Goal: Information Seeking & Learning: Find specific page/section

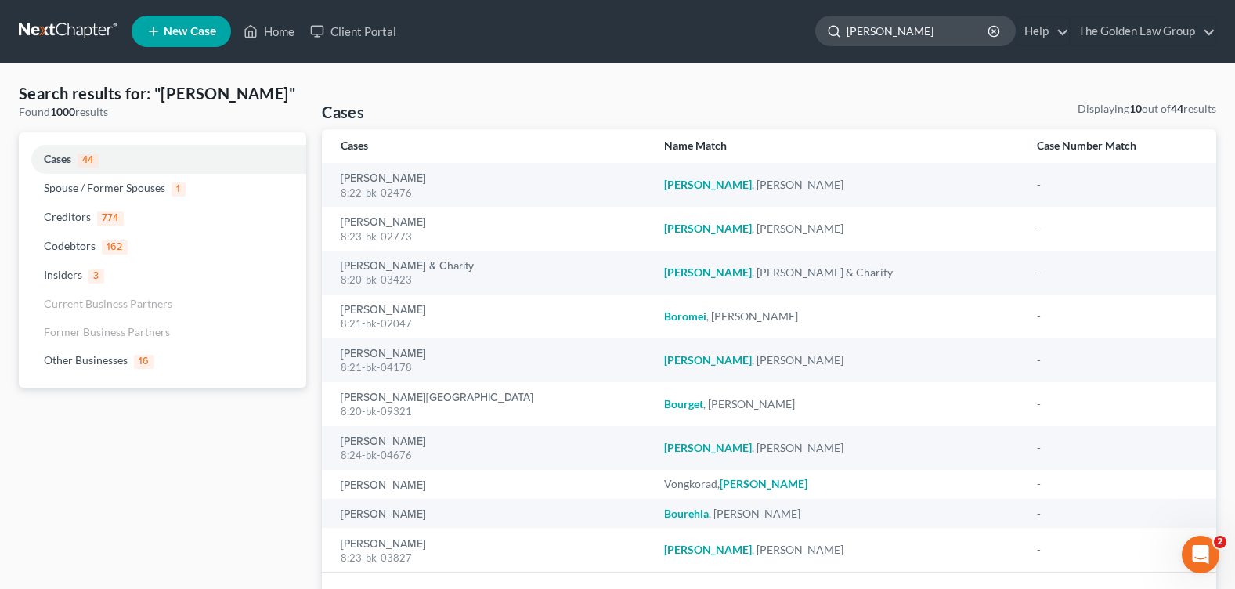
drag, startPoint x: 894, startPoint y: 27, endPoint x: 828, endPoint y: 32, distance: 66.0
click at [828, 32] on div "[PERSON_NAME]" at bounding box center [915, 31] width 200 height 31
type input "[PERSON_NAME]"
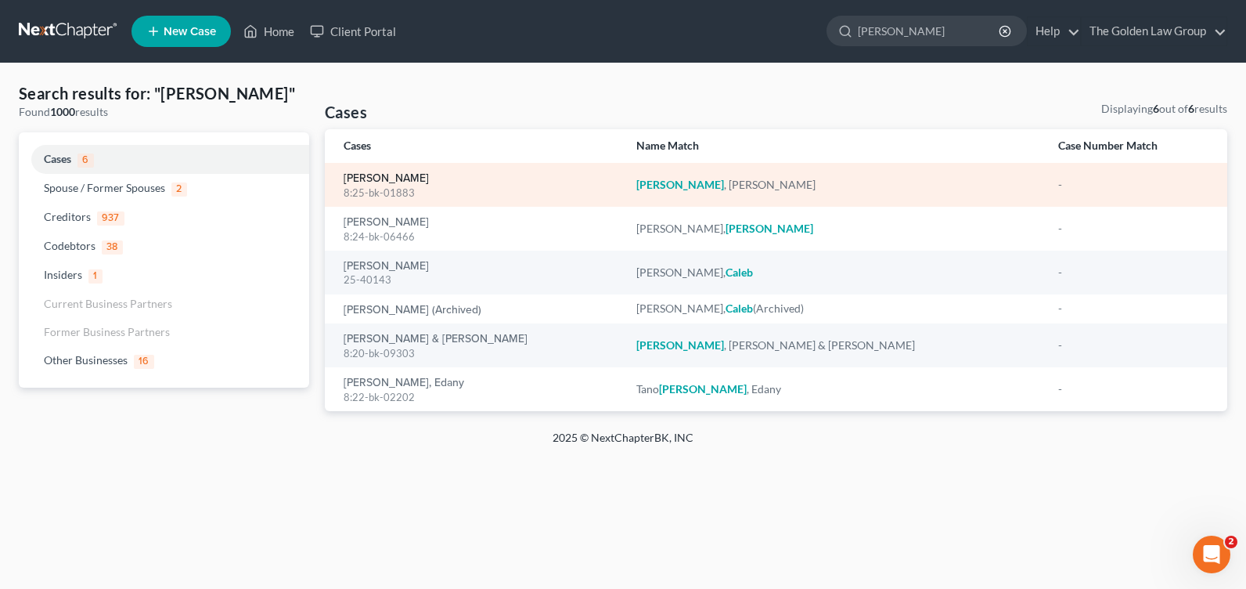
click at [378, 176] on link "[PERSON_NAME]" at bounding box center [386, 178] width 85 height 11
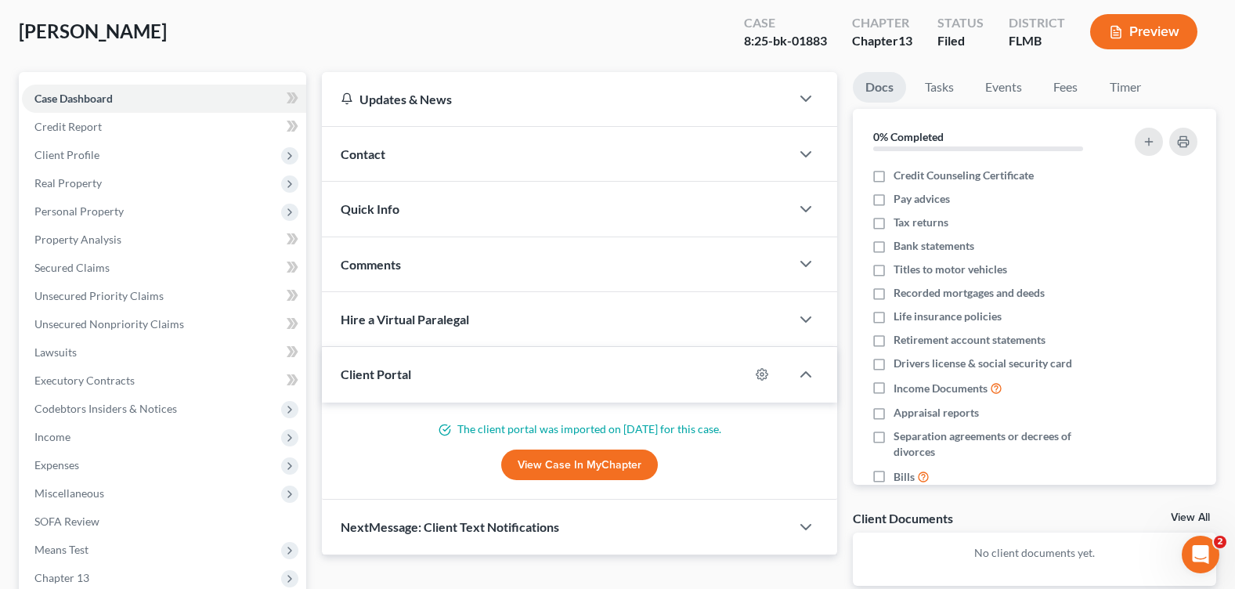
scroll to position [272, 0]
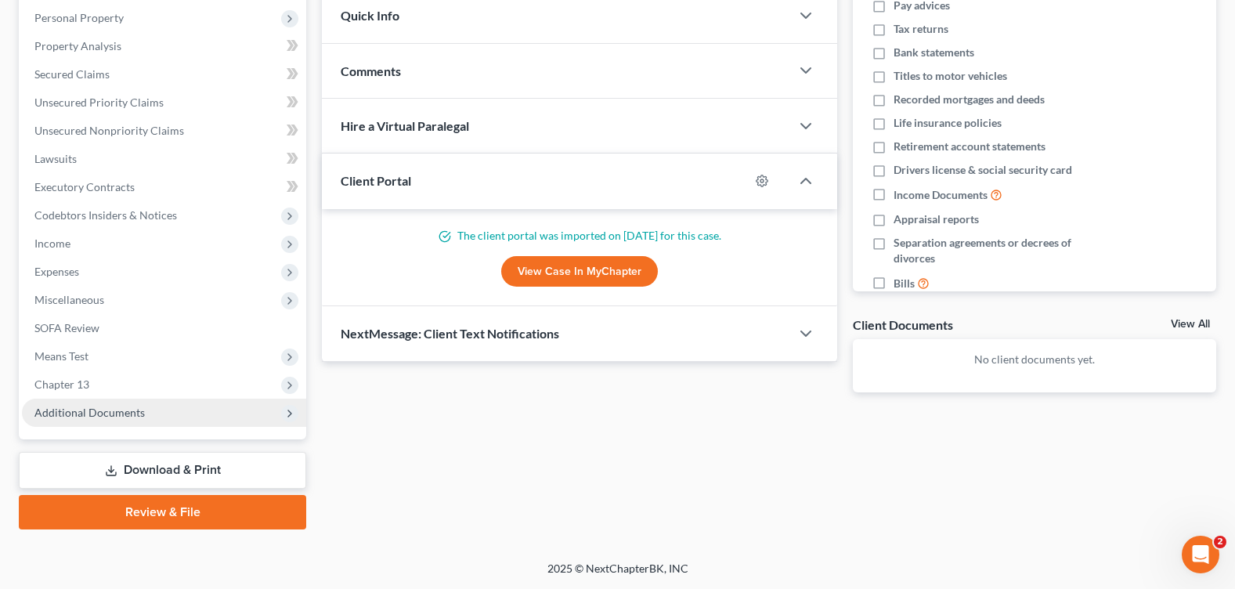
click at [127, 414] on span "Additional Documents" at bounding box center [89, 412] width 110 height 13
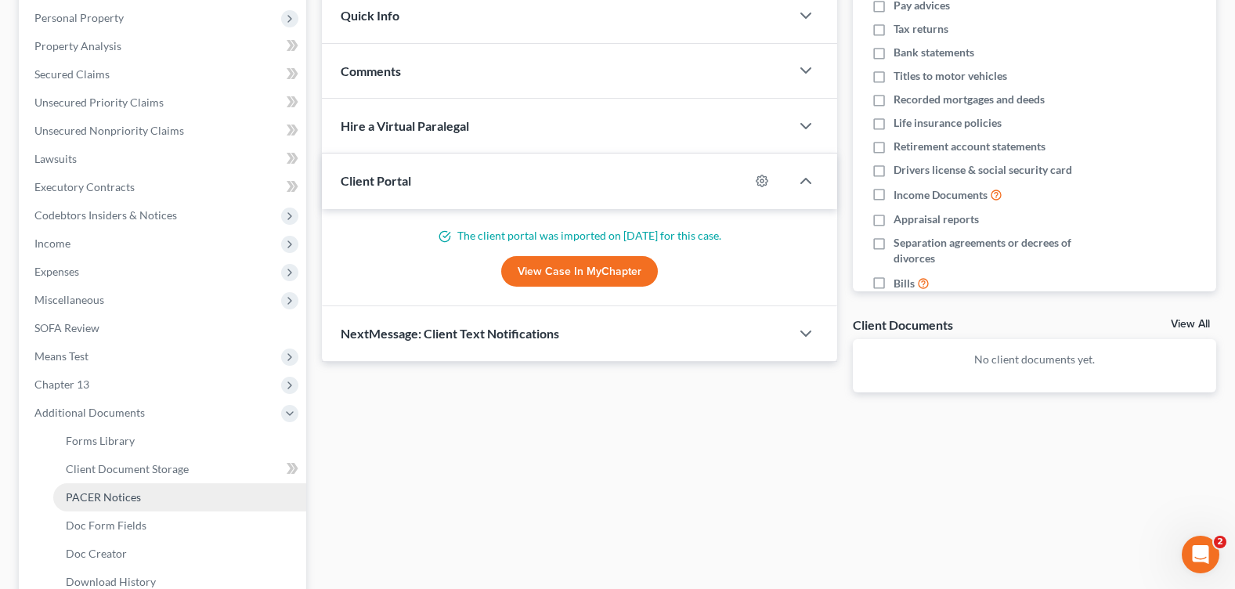
click at [116, 502] on span "PACER Notices" at bounding box center [103, 496] width 75 height 13
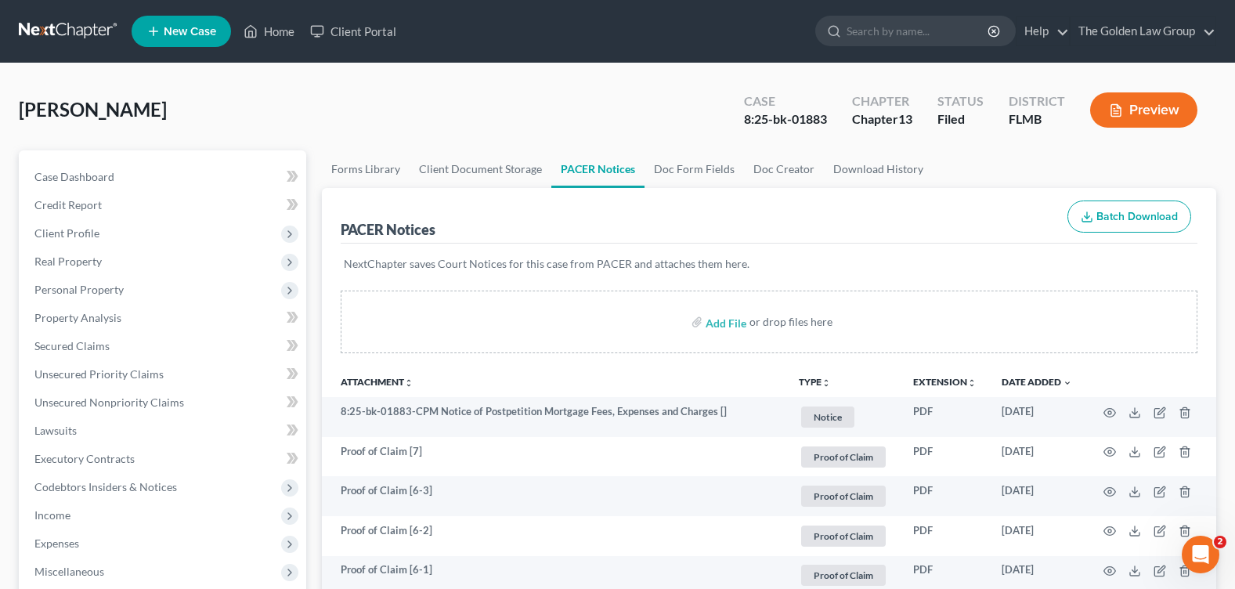
click at [544, 139] on div "[PERSON_NAME] Upgraded Case 8:25-bk-01883 Chapter Chapter 13 Status [GEOGRAPHIC…" at bounding box center [617, 116] width 1197 height 68
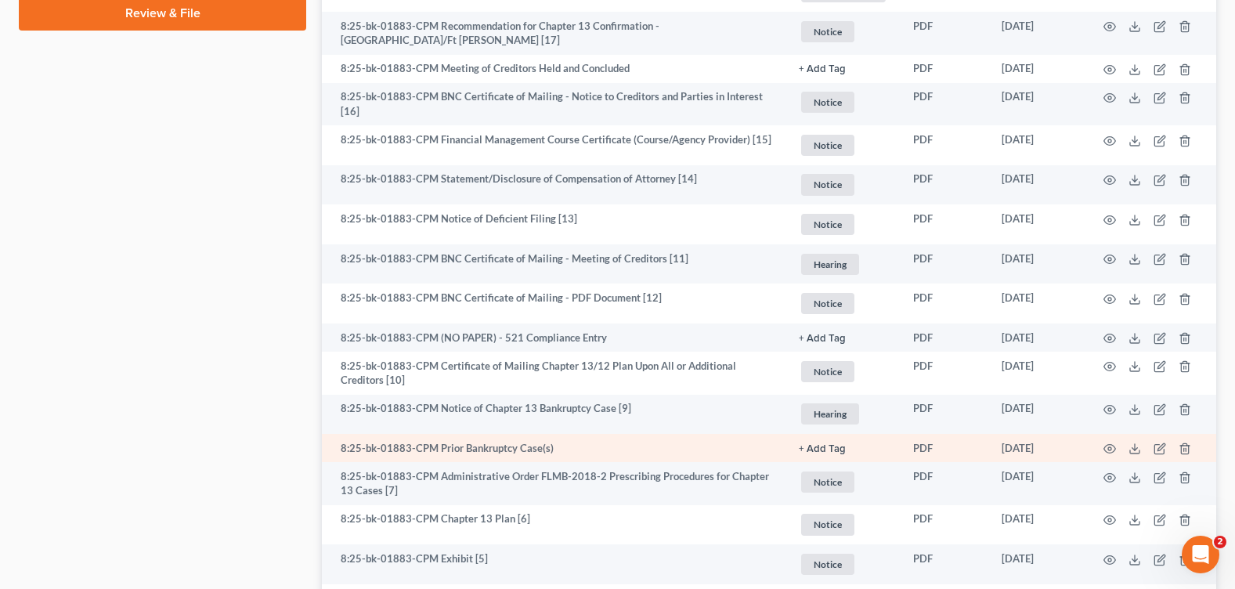
scroll to position [1018, 0]
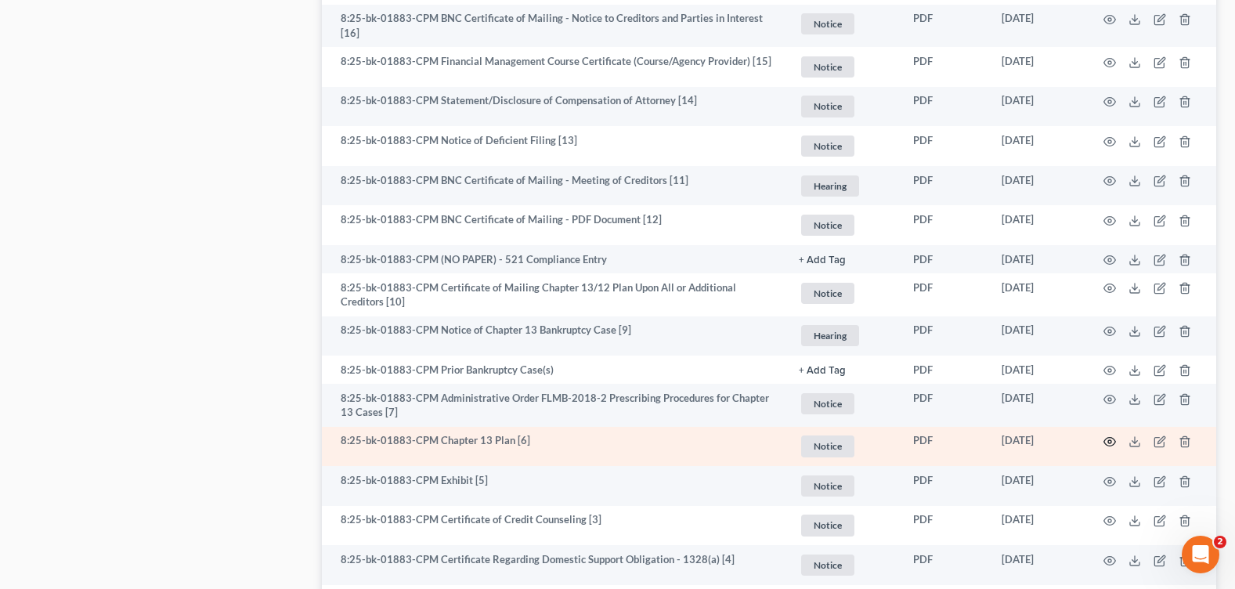
click at [1111, 435] on icon "button" at bounding box center [1109, 441] width 13 height 13
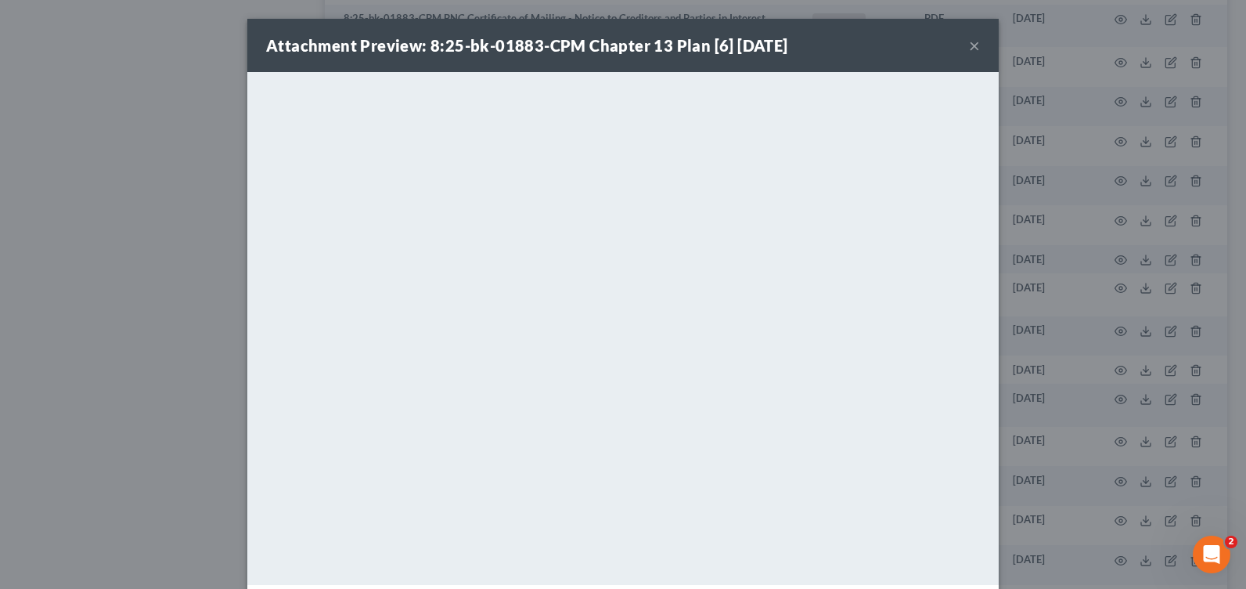
click at [969, 45] on button "×" at bounding box center [974, 45] width 11 height 19
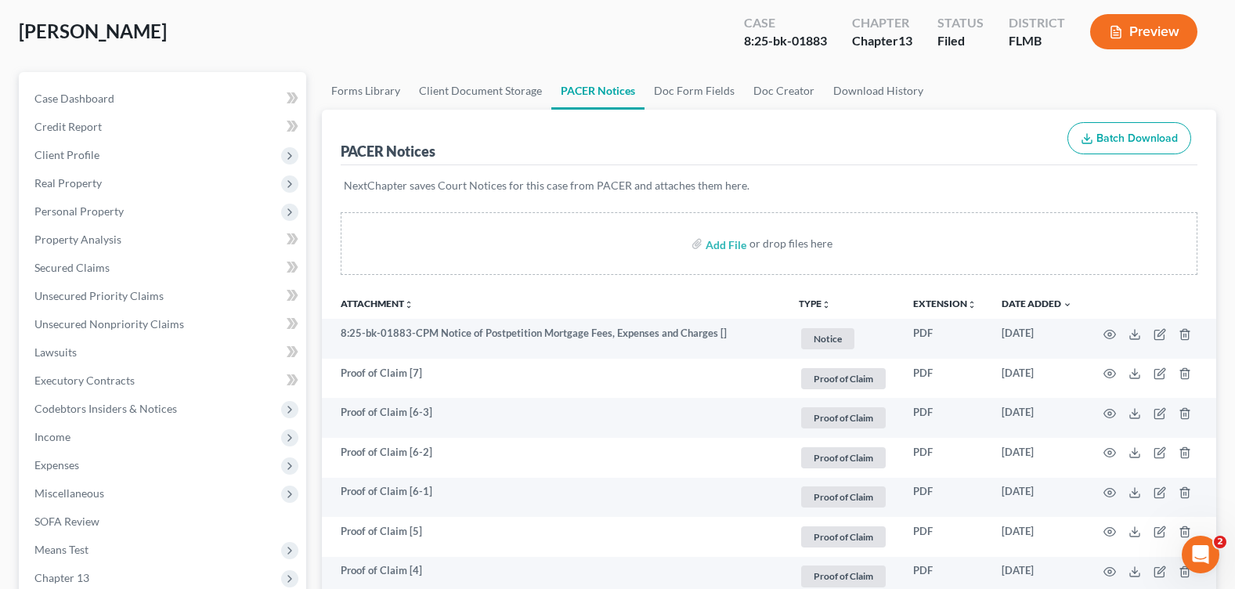
scroll to position [0, 0]
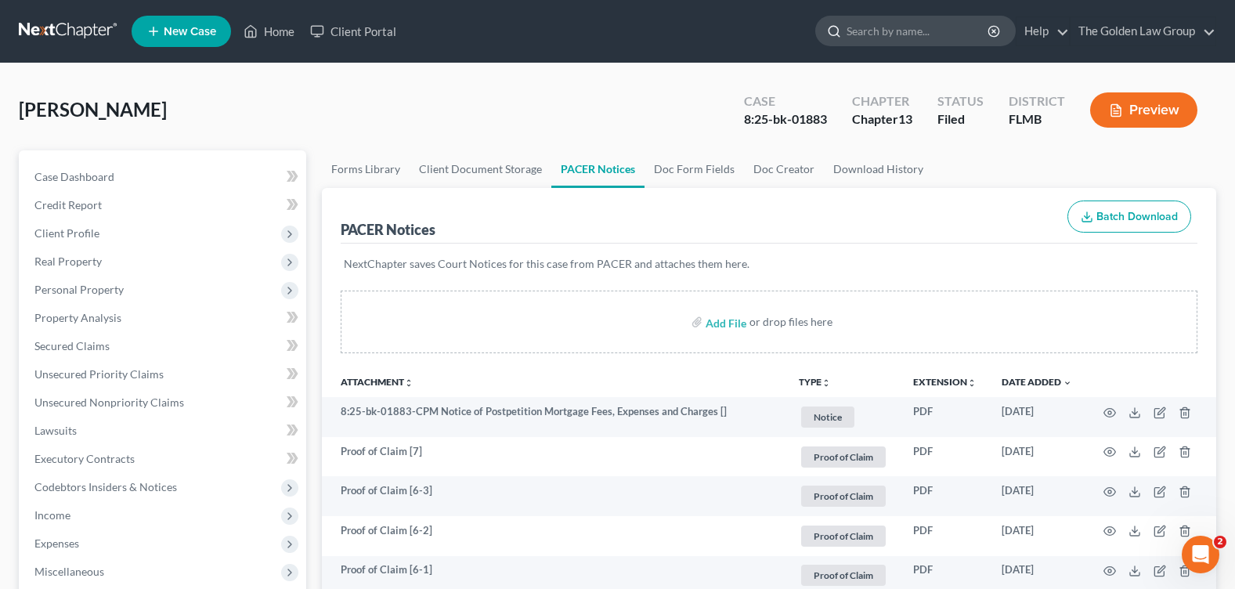
click at [893, 16] on div at bounding box center [915, 31] width 200 height 31
click at [893, 26] on input "search" at bounding box center [917, 30] width 143 height 29
type input "green"
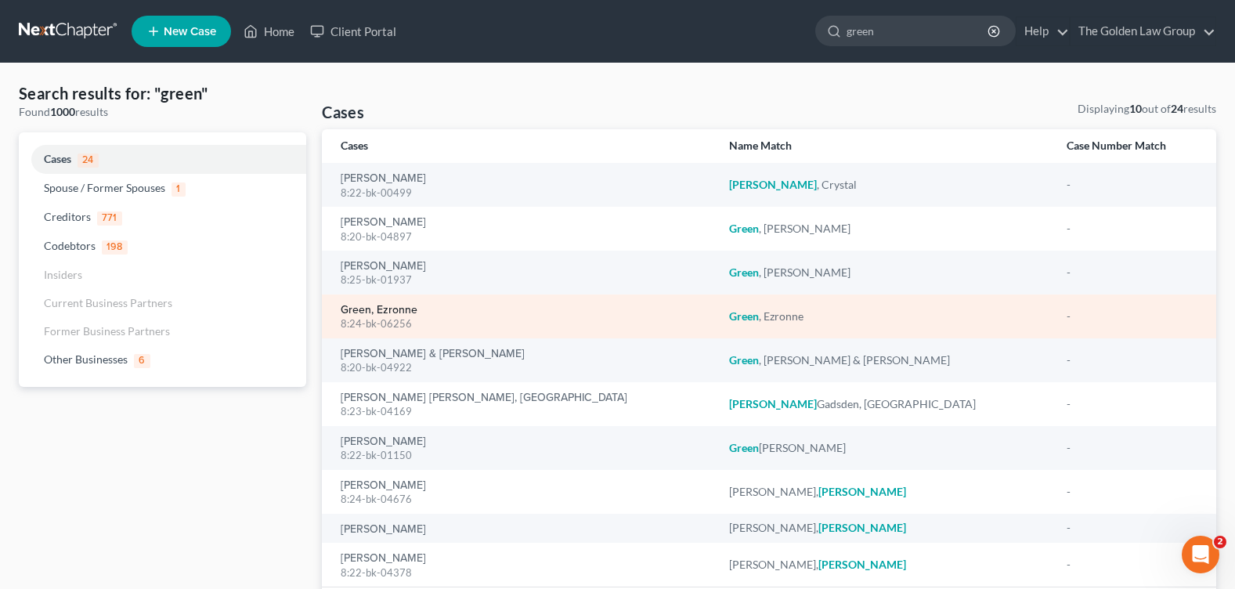
click at [392, 311] on link "Green, Ezronne" at bounding box center [379, 310] width 77 height 11
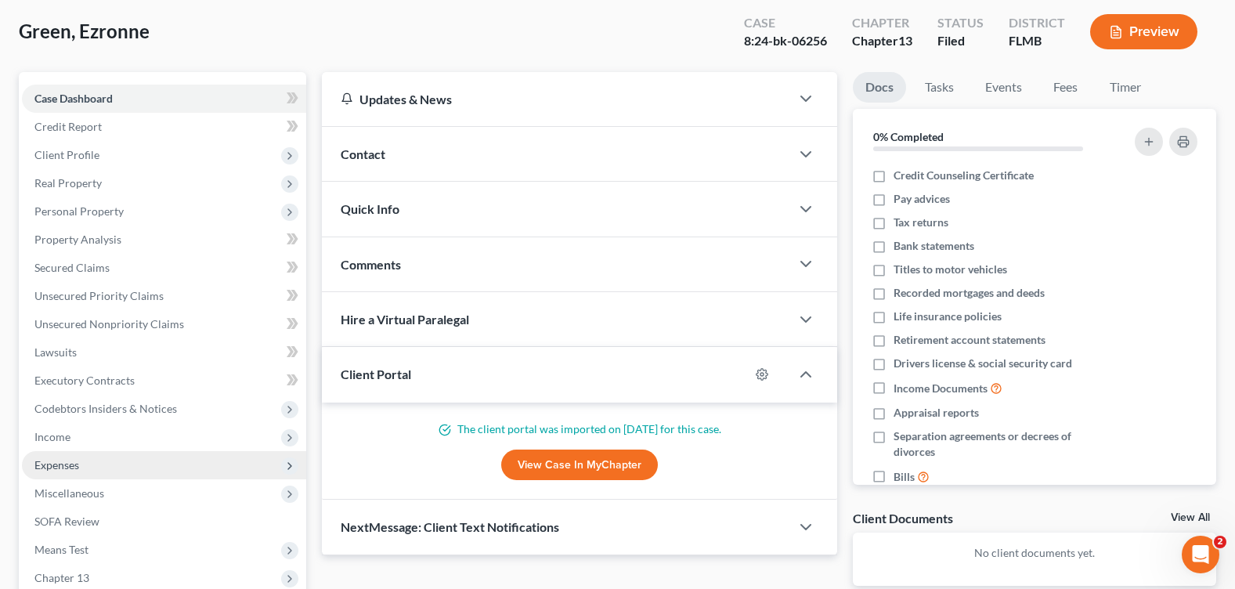
scroll to position [272, 0]
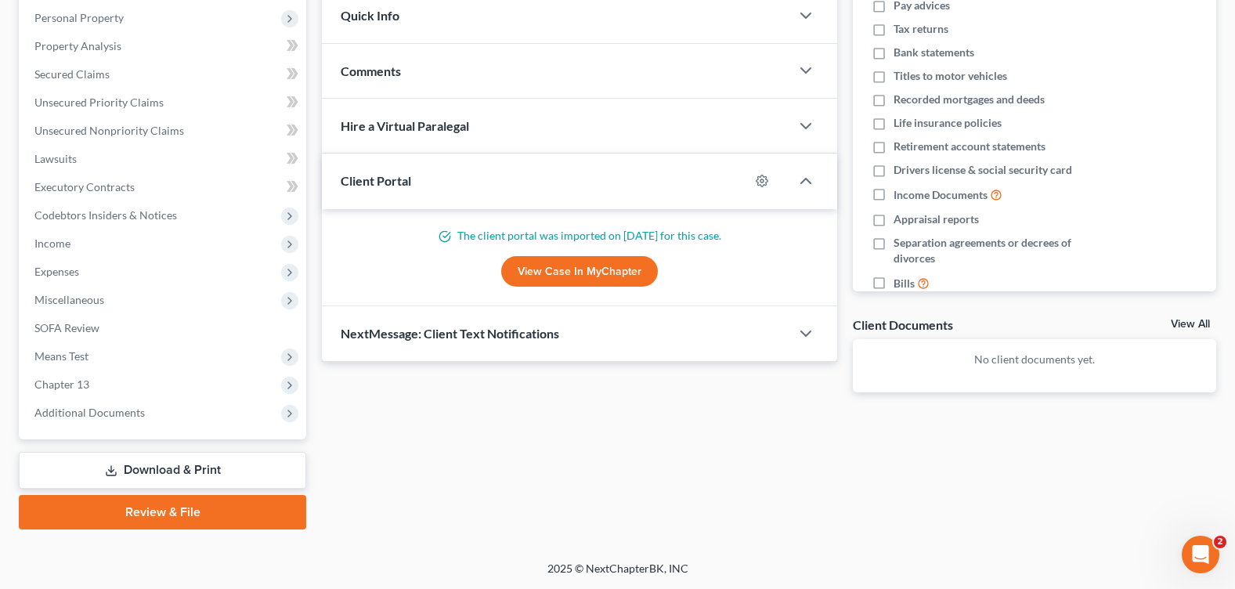
click at [80, 408] on span "Additional Documents" at bounding box center [89, 412] width 110 height 13
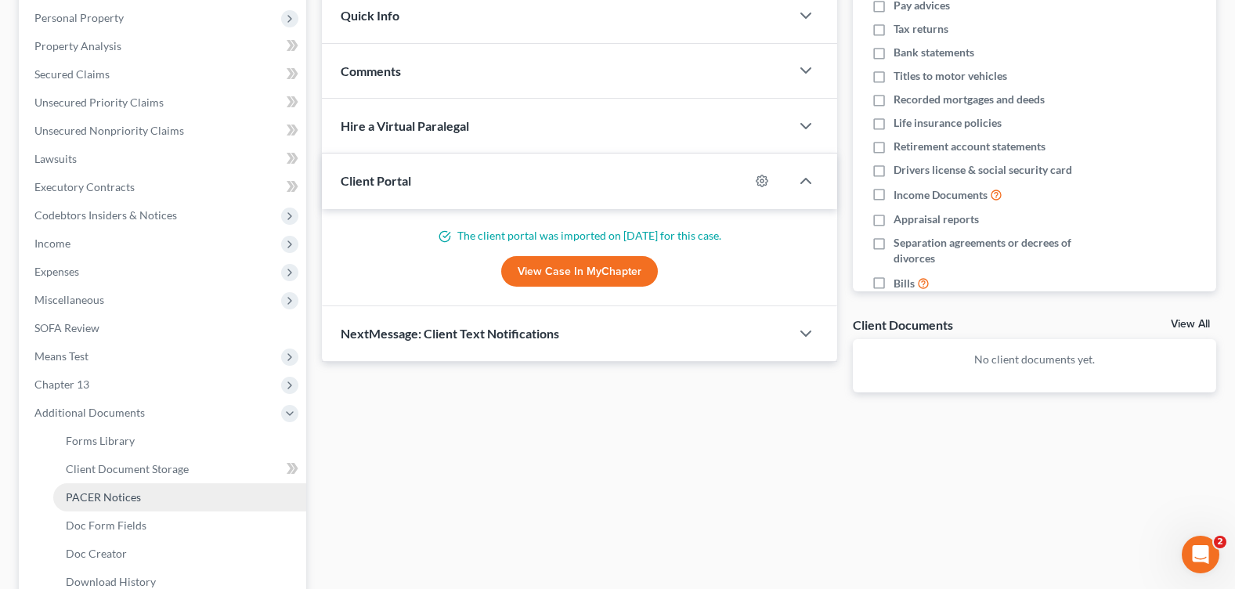
click at [109, 497] on span "PACER Notices" at bounding box center [103, 496] width 75 height 13
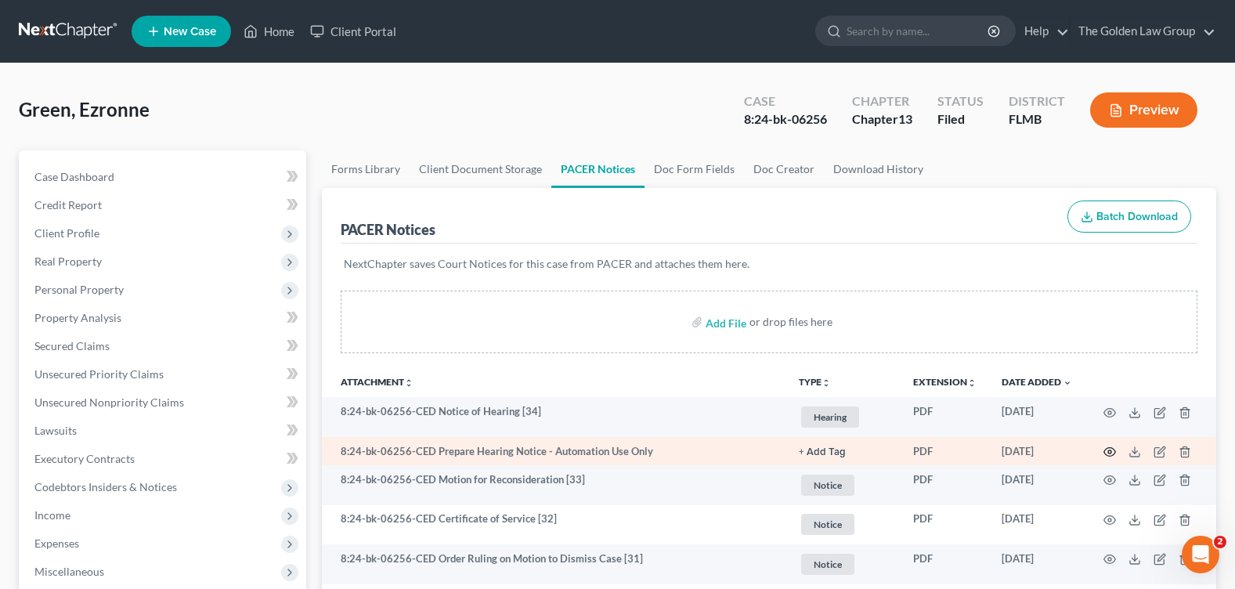
click at [1109, 453] on circle "button" at bounding box center [1109, 451] width 3 height 3
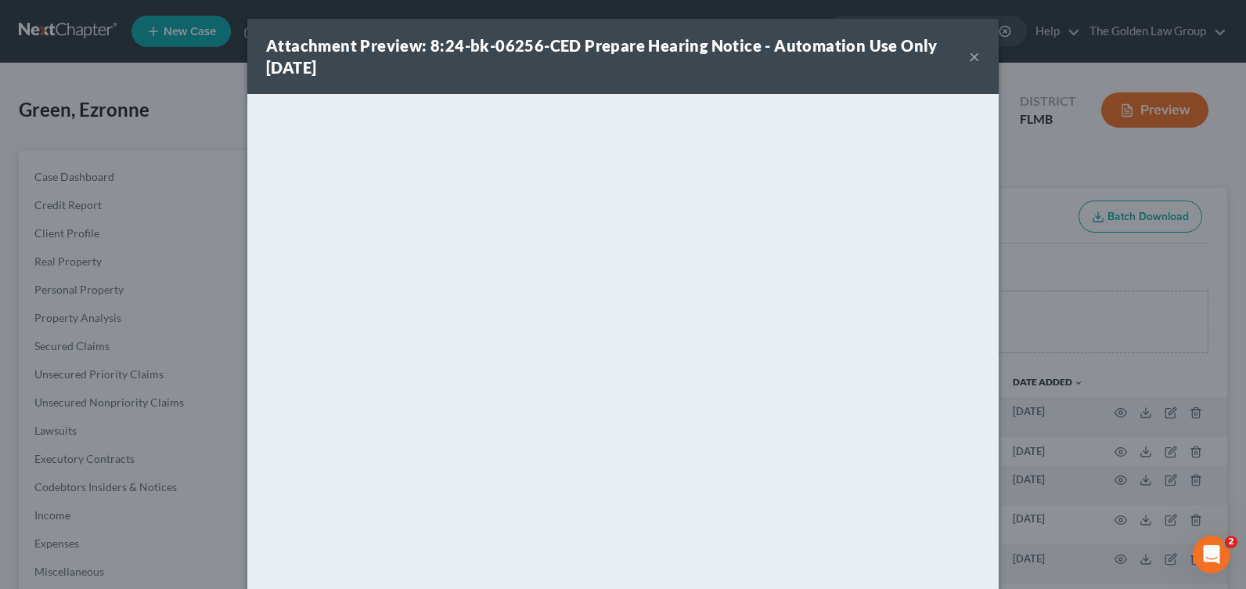
click at [972, 47] on button "×" at bounding box center [974, 56] width 11 height 19
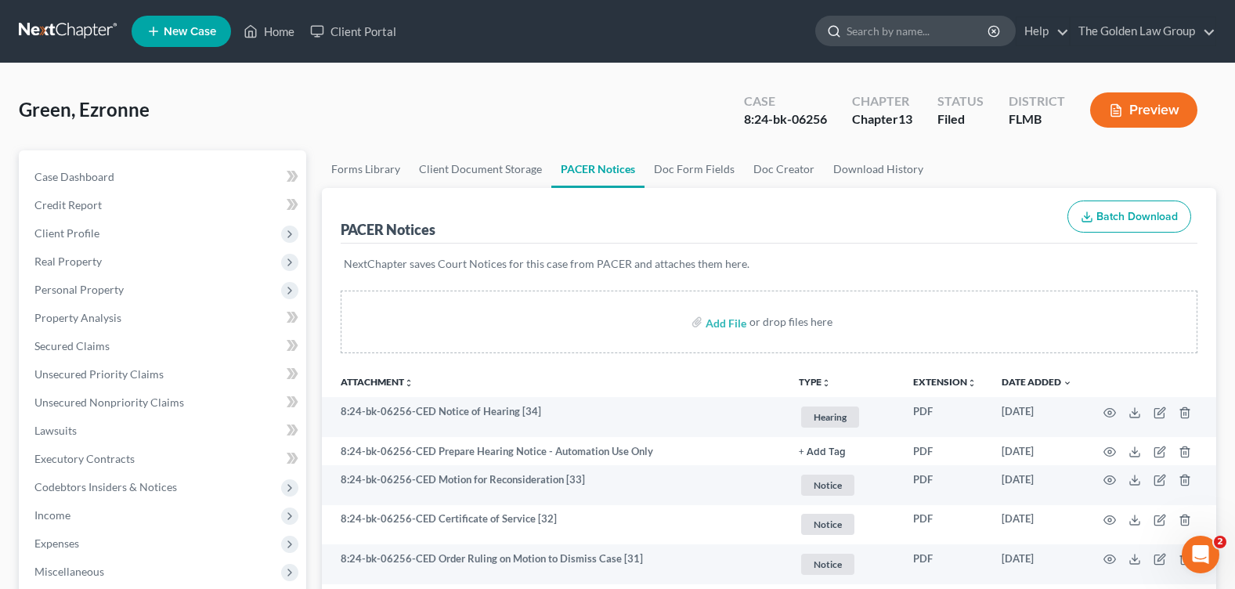
click at [890, 29] on input "search" at bounding box center [917, 30] width 143 height 29
type input "[PERSON_NAME]"
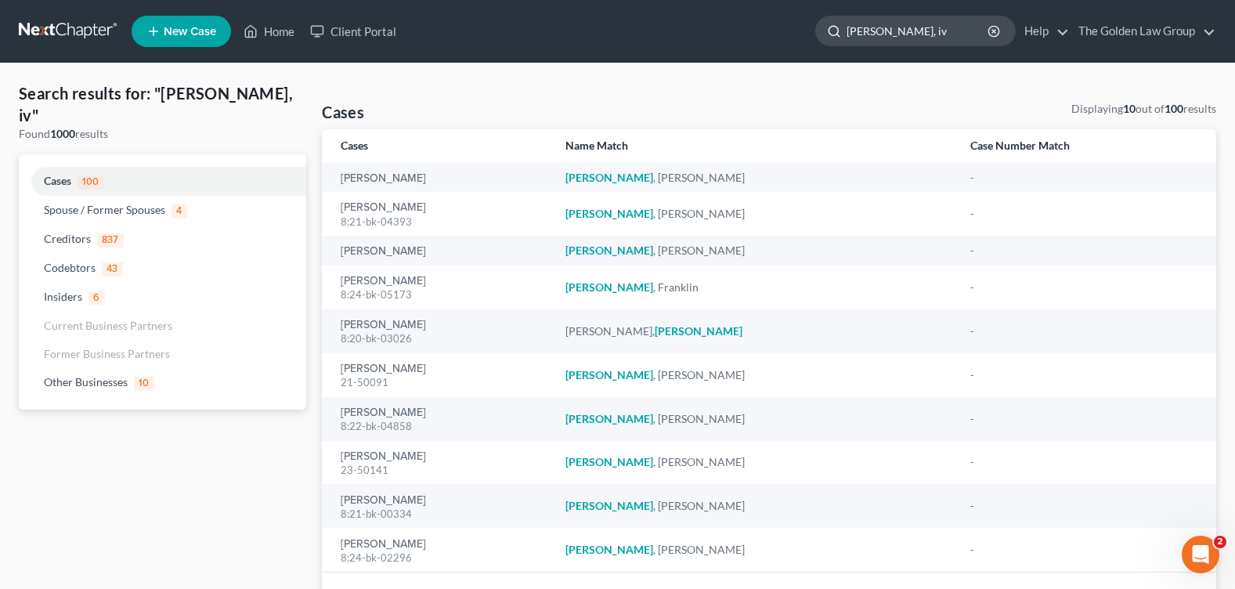
type input "[PERSON_NAME], iv"
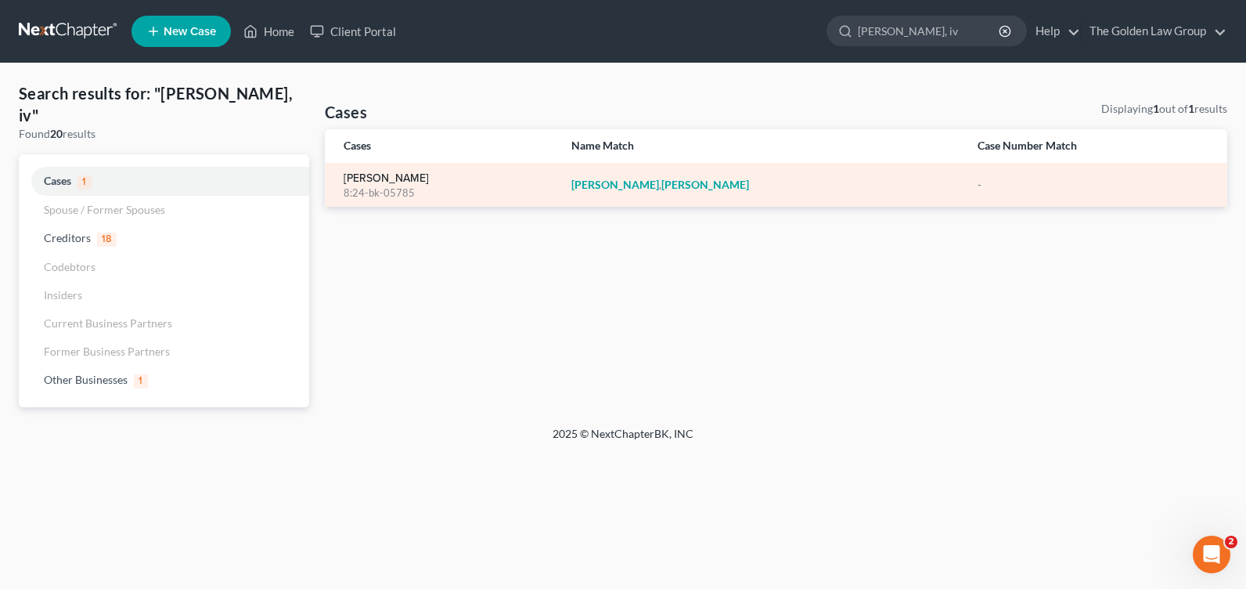
click at [384, 178] on link "[PERSON_NAME]" at bounding box center [386, 178] width 85 height 11
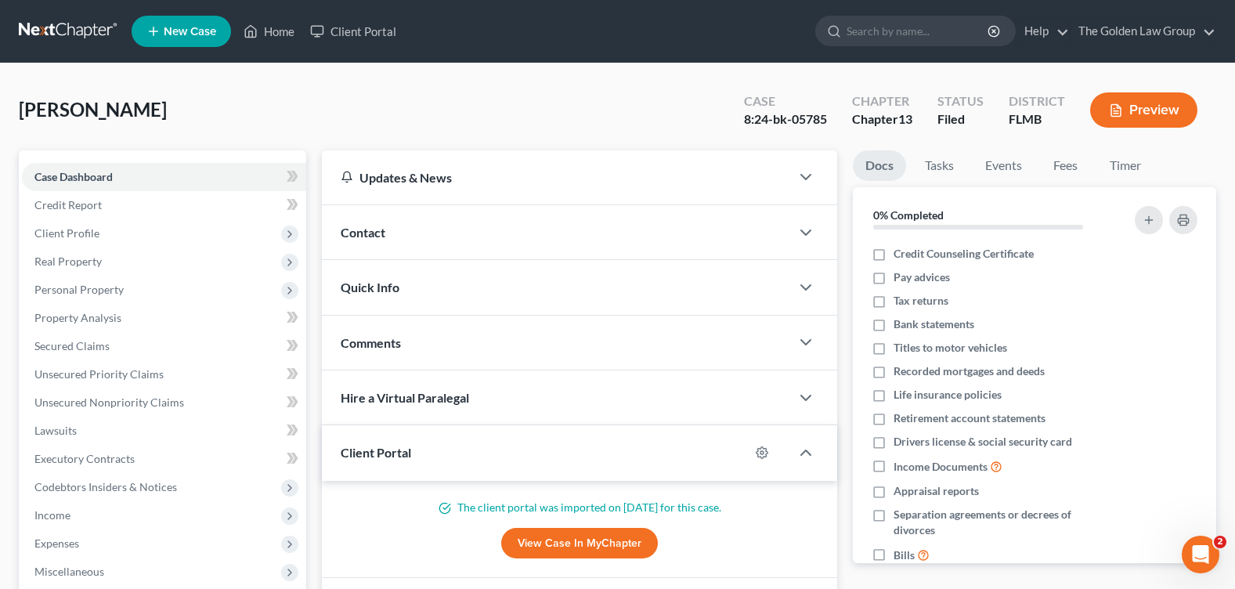
click at [249, 133] on div "[PERSON_NAME] Upgraded Case 8:24-bk-05785 Chapter Chapter 13 Status Filed Distr…" at bounding box center [617, 116] width 1197 height 68
click at [175, 103] on div "[PERSON_NAME] Upgraded Case 8:24-bk-05785 Chapter Chapter 13 Status Filed Distr…" at bounding box center [617, 116] width 1197 height 68
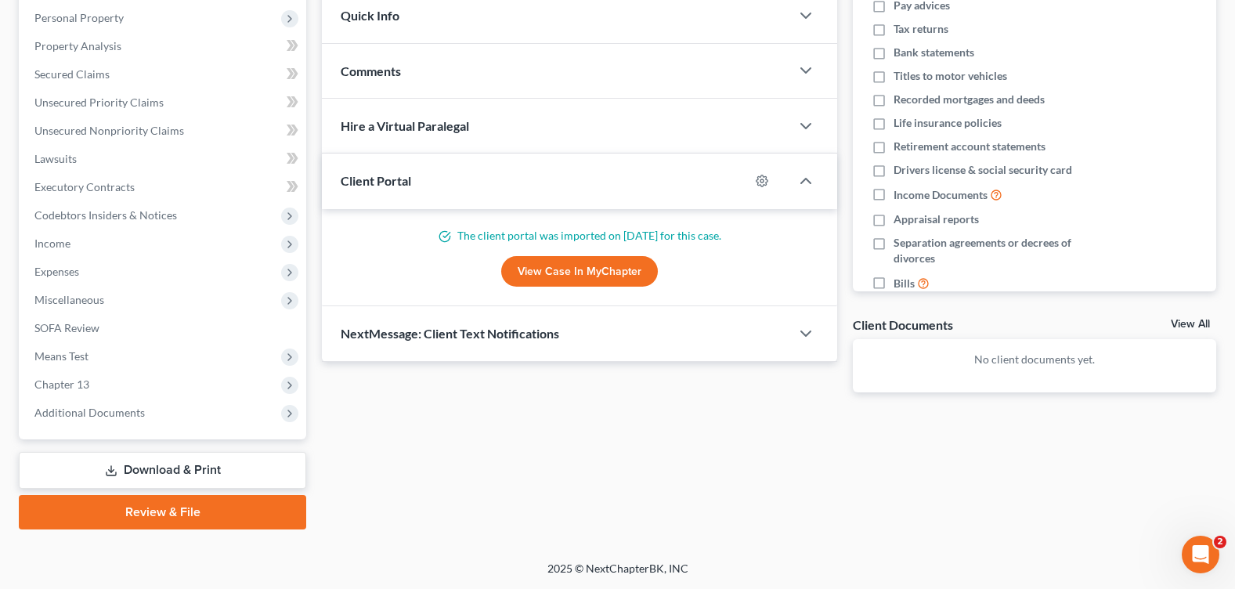
click at [171, 464] on link "Download & Print" at bounding box center [162, 470] width 287 height 37
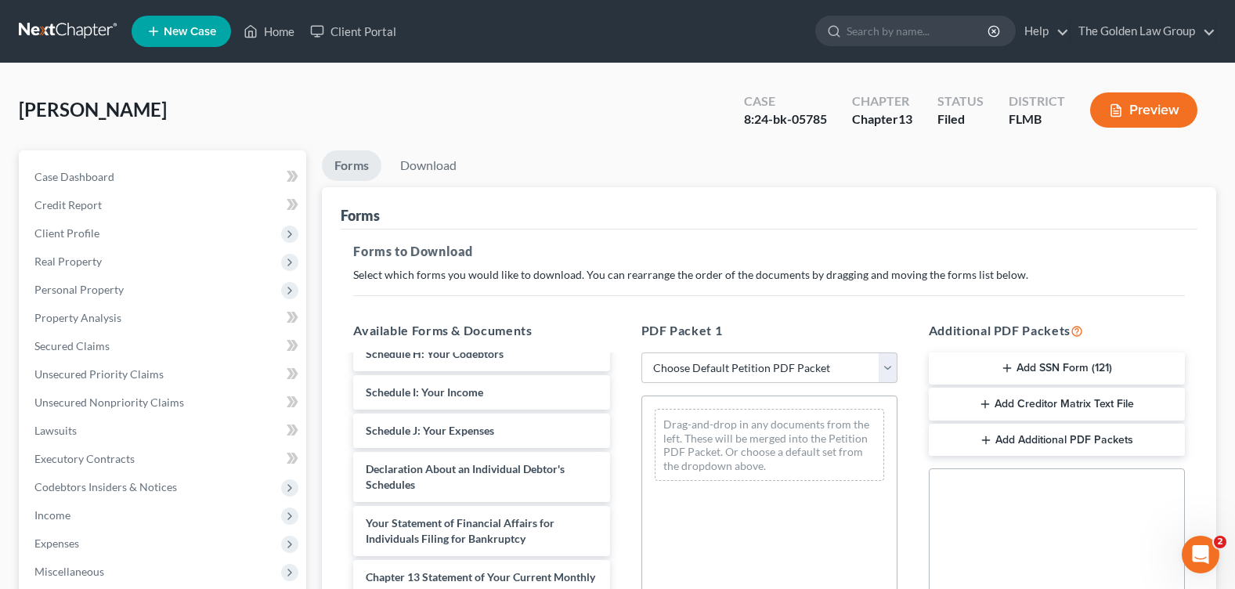
scroll to position [378, 0]
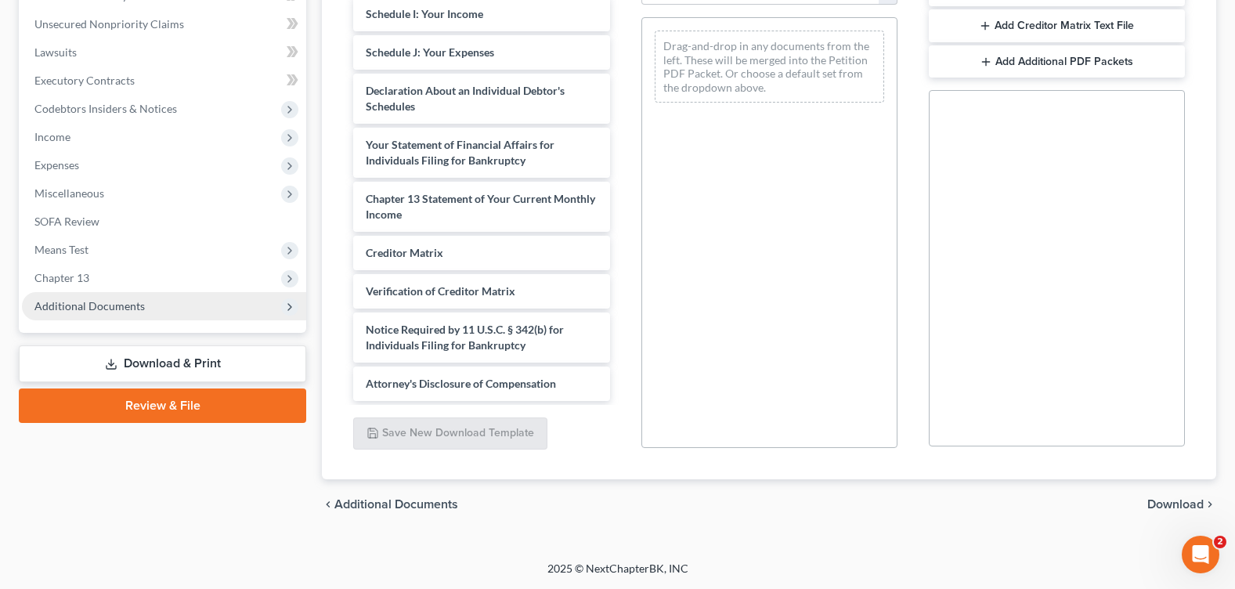
click at [107, 305] on span "Additional Documents" at bounding box center [89, 305] width 110 height 13
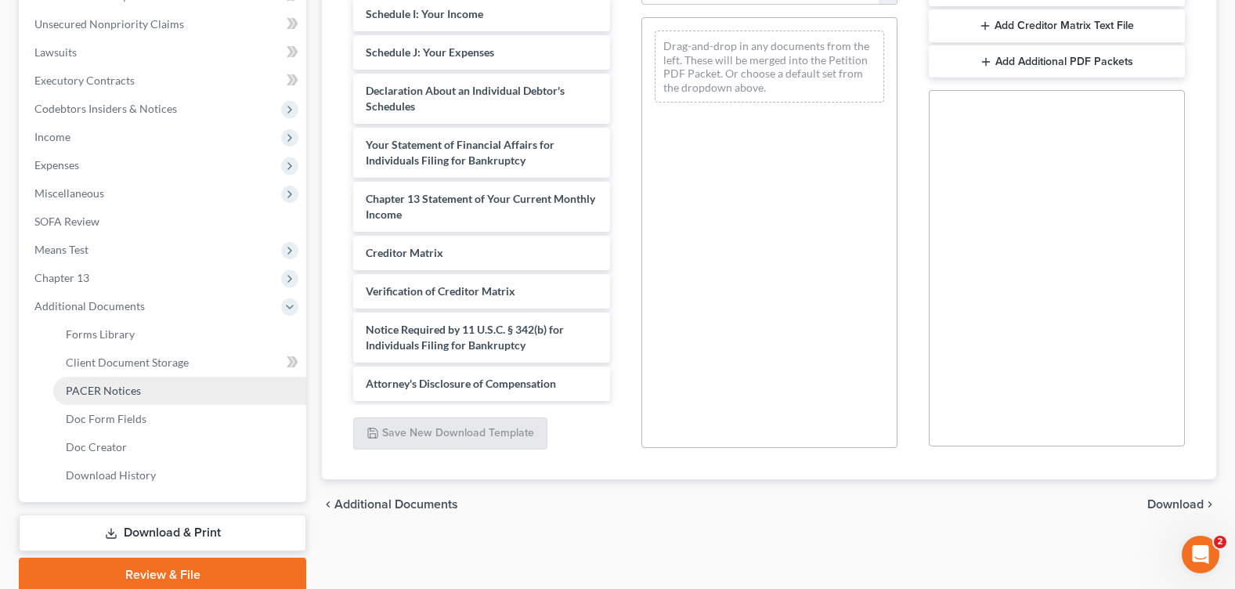
click at [136, 384] on span "PACER Notices" at bounding box center [103, 390] width 75 height 13
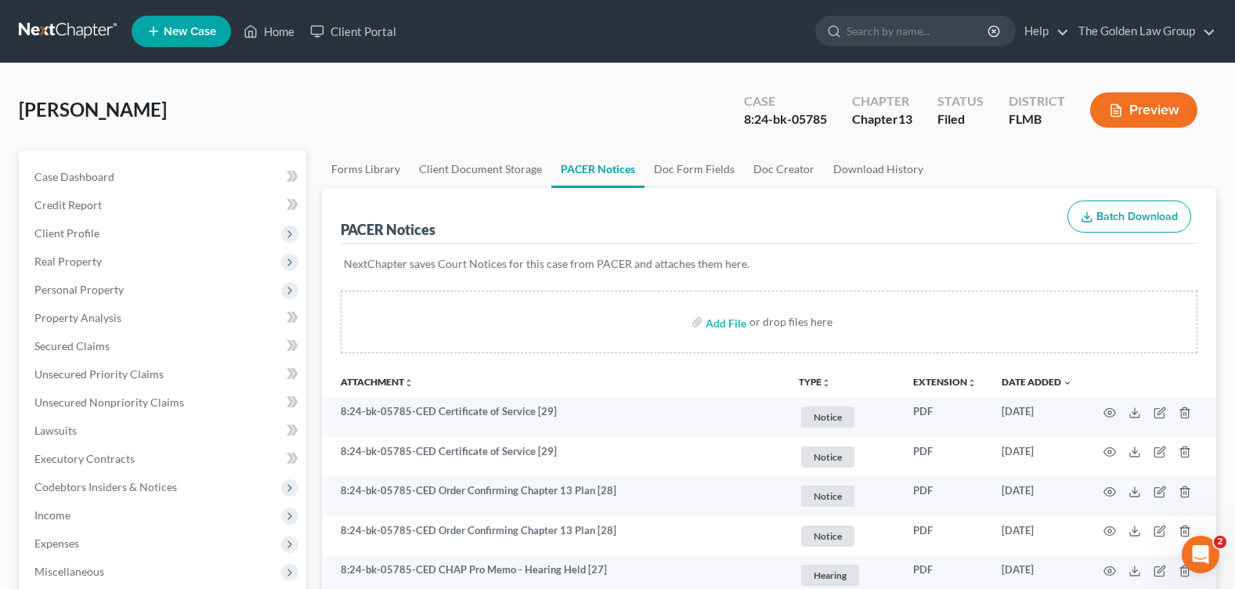
click at [457, 110] on div "[PERSON_NAME] Upgraded Case 8:24-bk-05785 Chapter Chapter 13 Status Filed Distr…" at bounding box center [617, 116] width 1197 height 68
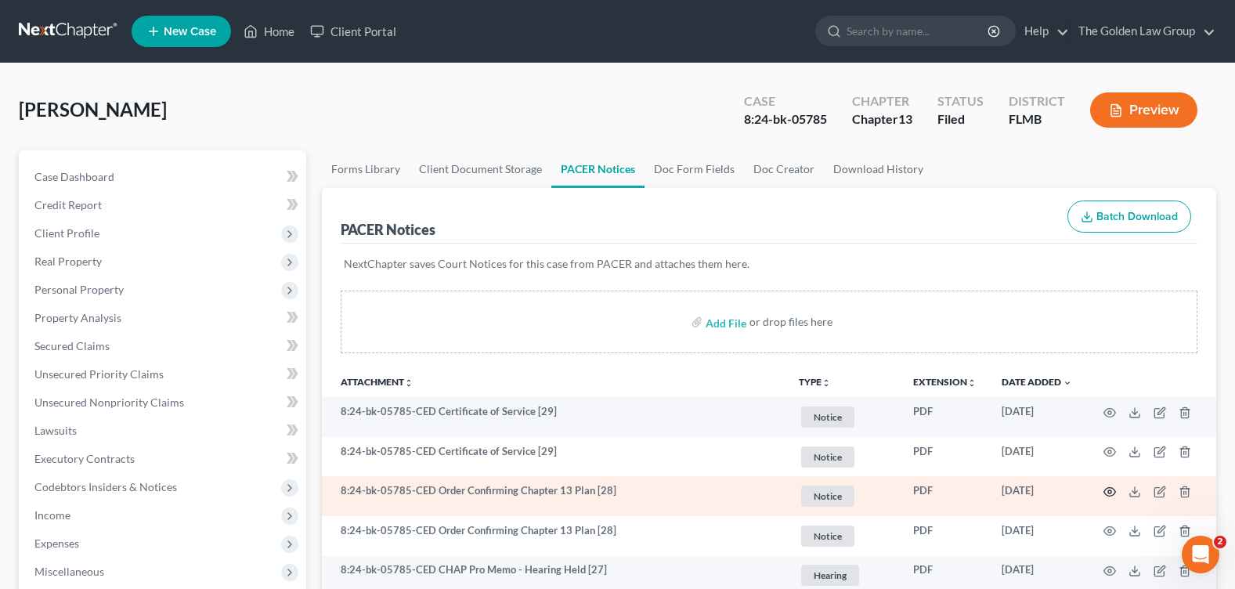
click at [1112, 489] on icon "button" at bounding box center [1109, 491] width 13 height 13
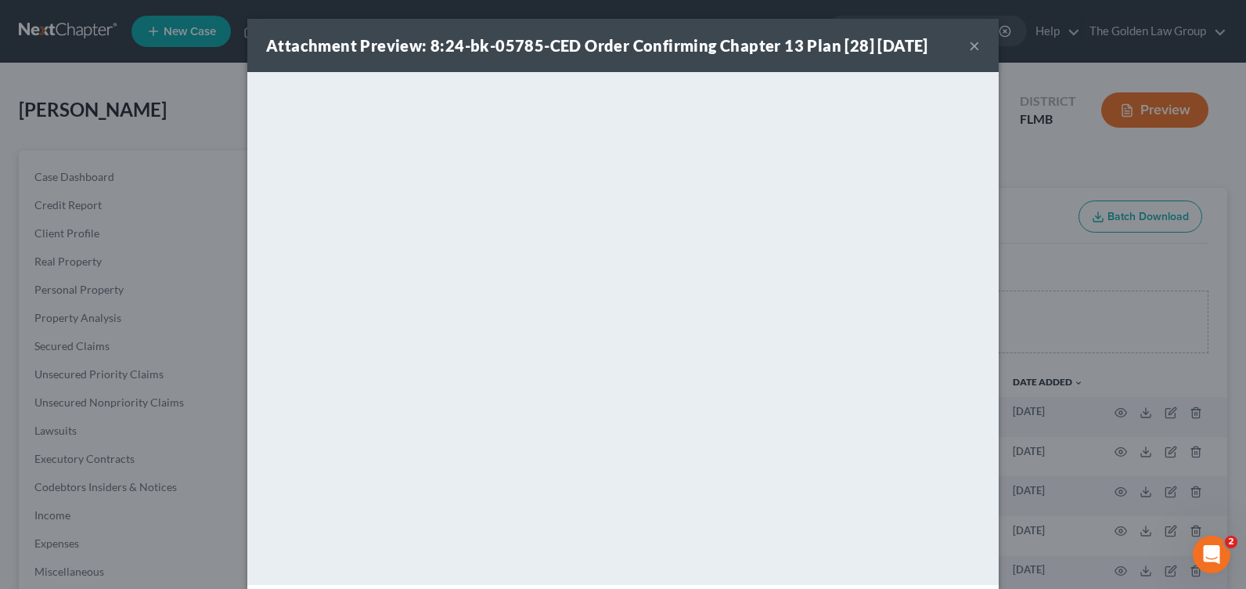
click at [970, 42] on button "×" at bounding box center [974, 45] width 11 height 19
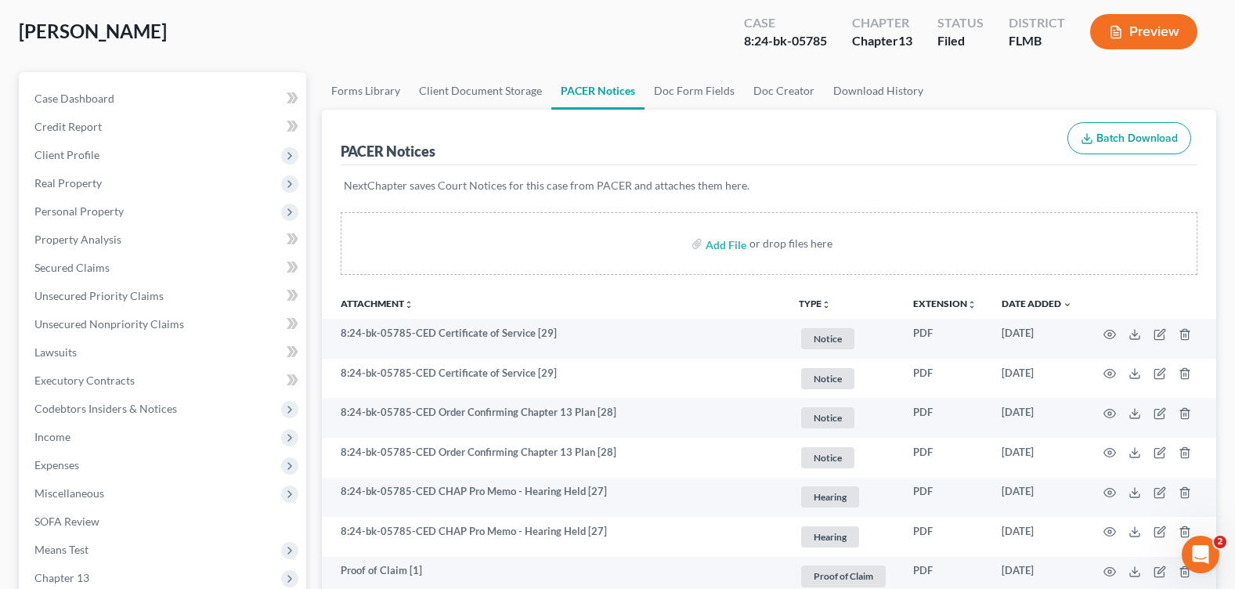
scroll to position [313, 0]
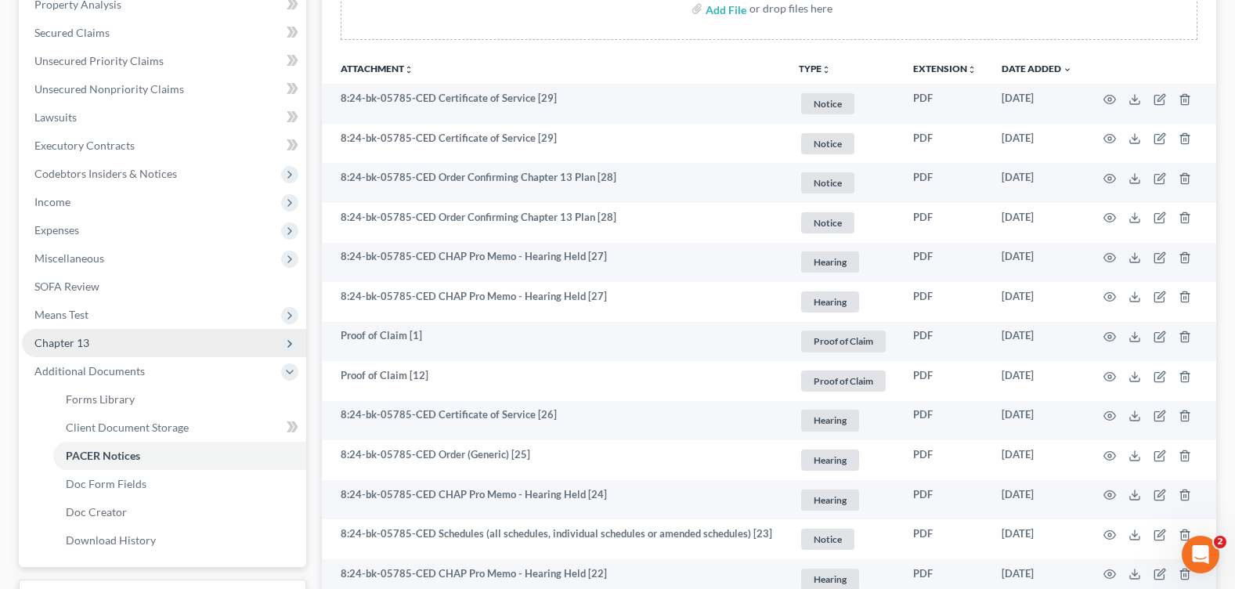
click at [114, 330] on span "Chapter 13" at bounding box center [164, 343] width 284 height 28
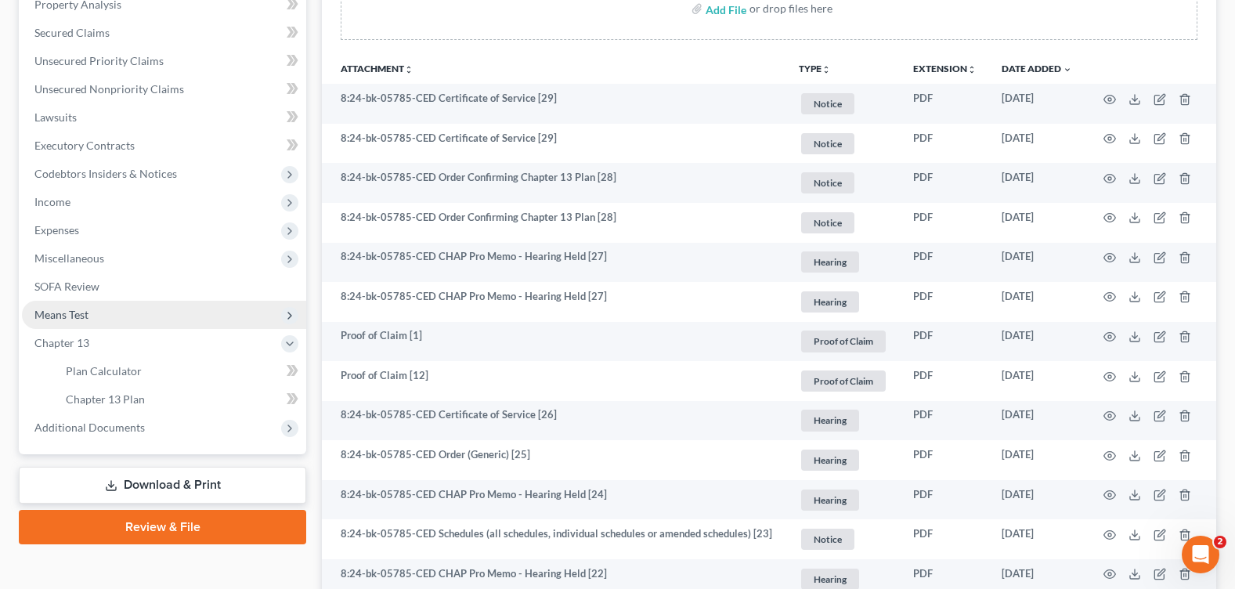
click at [106, 318] on span "Means Test" at bounding box center [164, 315] width 284 height 28
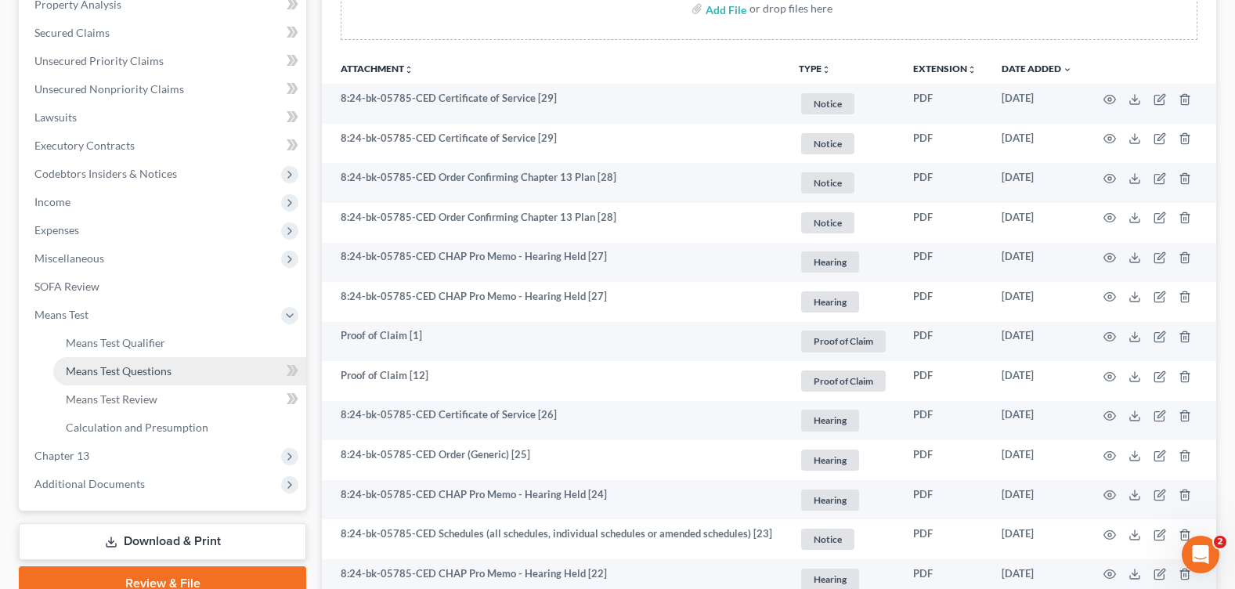
click at [171, 370] on link "Means Test Questions" at bounding box center [179, 371] width 253 height 28
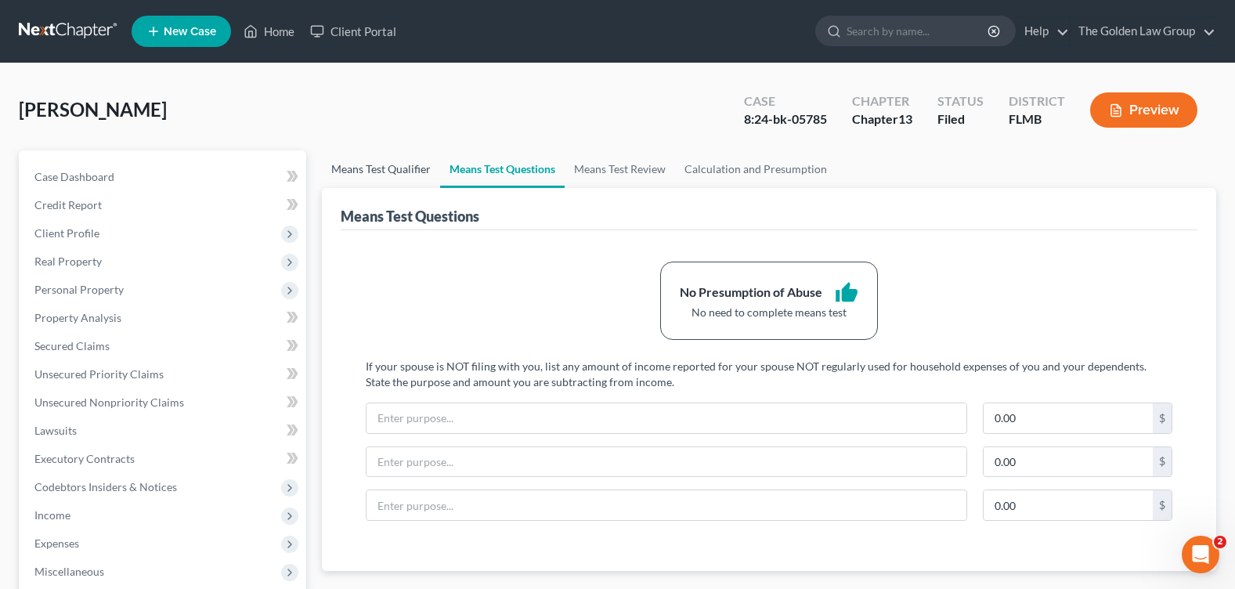
click at [398, 171] on link "Means Test Qualifier" at bounding box center [381, 169] width 118 height 38
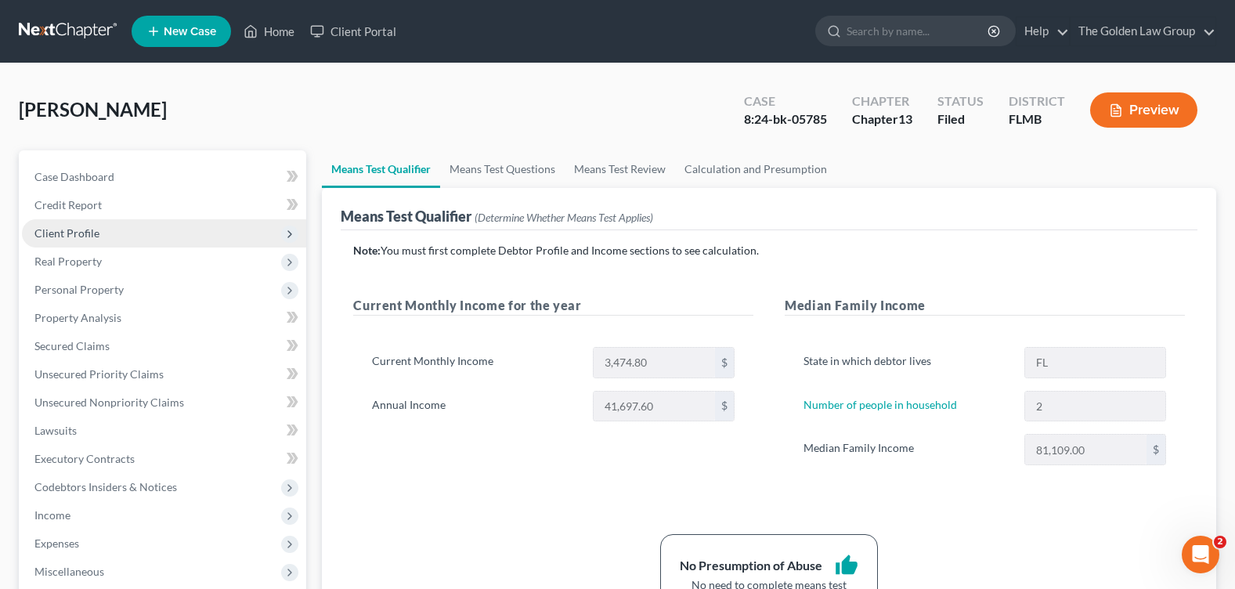
click at [88, 226] on span "Client Profile" at bounding box center [66, 232] width 65 height 13
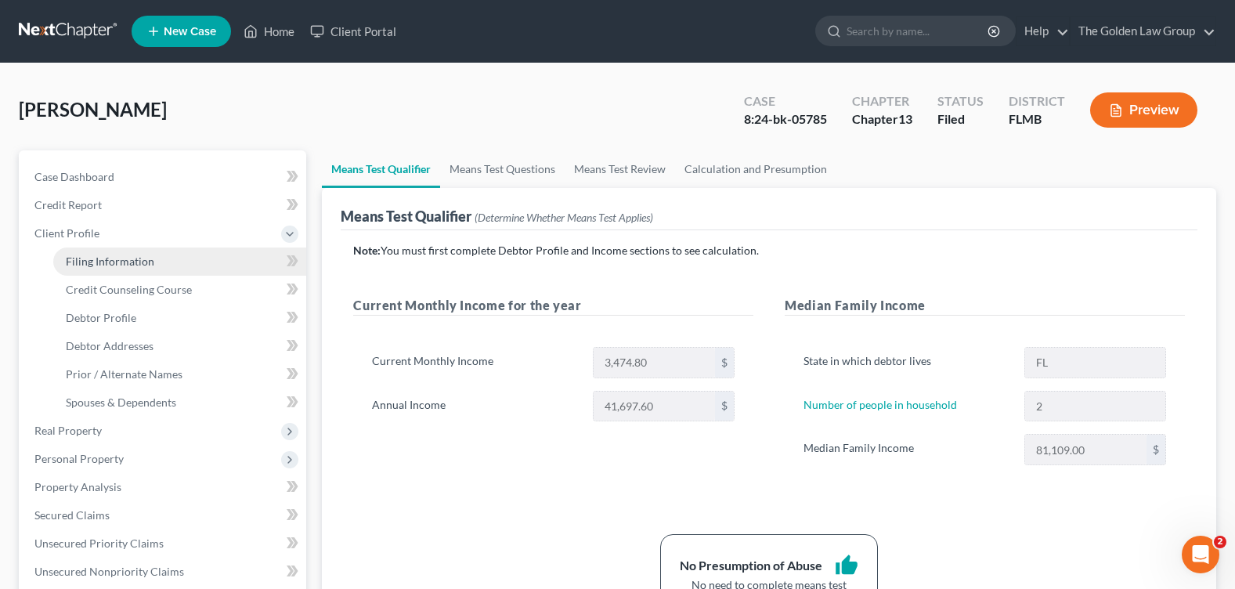
click at [137, 254] on span "Filing Information" at bounding box center [110, 260] width 88 height 13
select select "1"
select select "0"
select select "3"
select select "9"
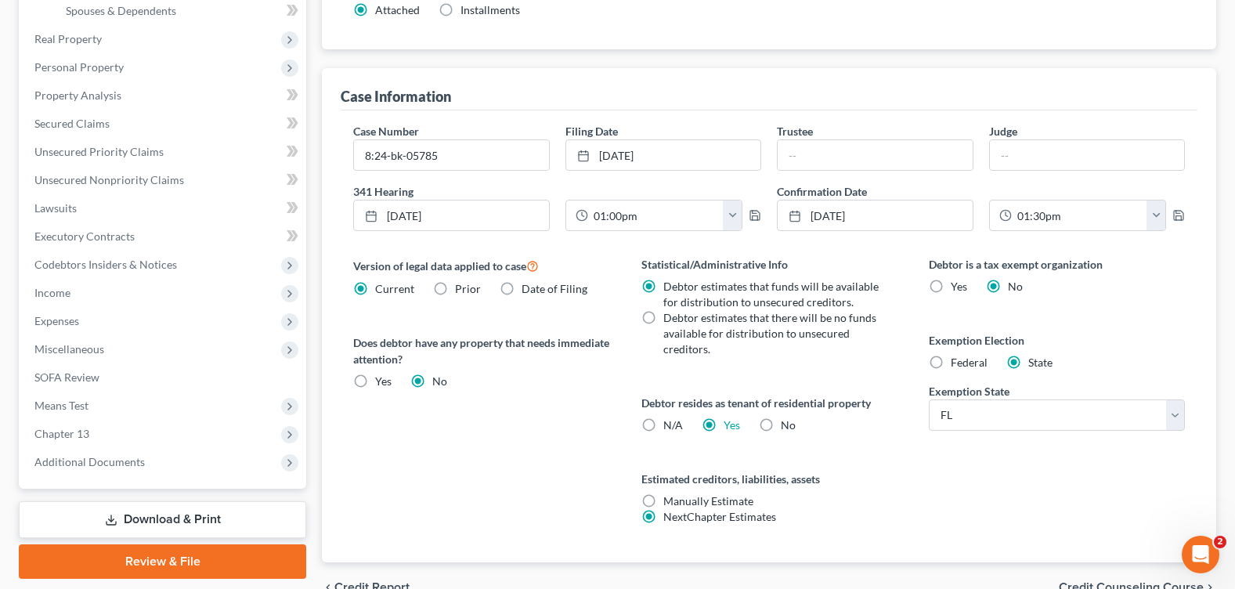
scroll to position [474, 0]
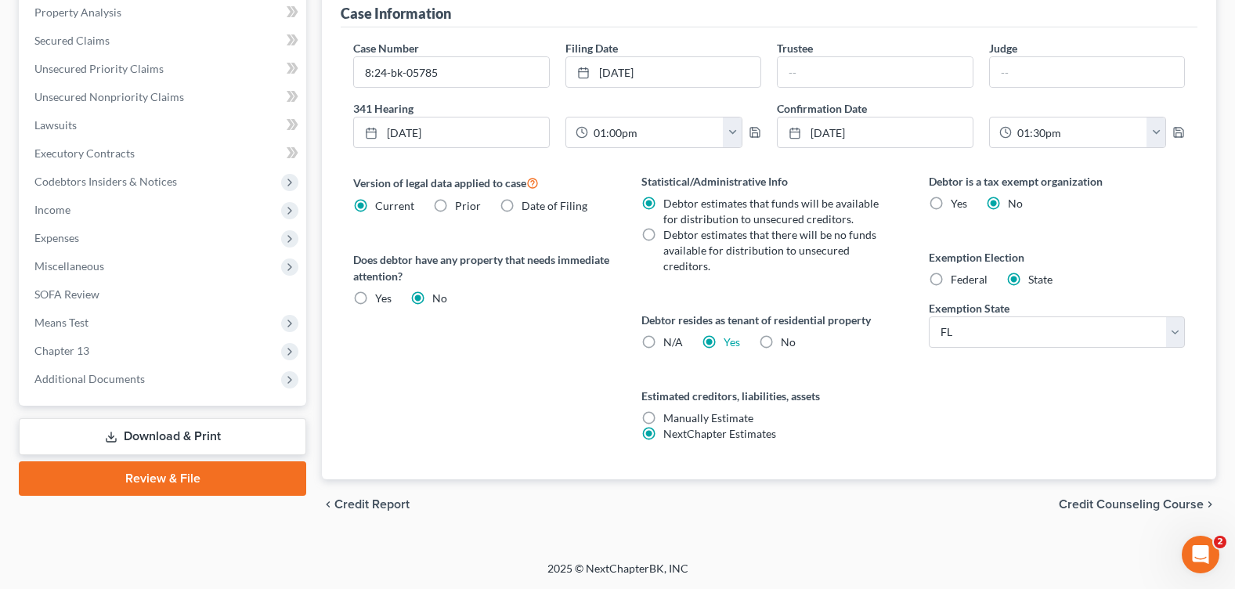
click at [1090, 503] on span "Credit Counseling Course" at bounding box center [1130, 504] width 145 height 13
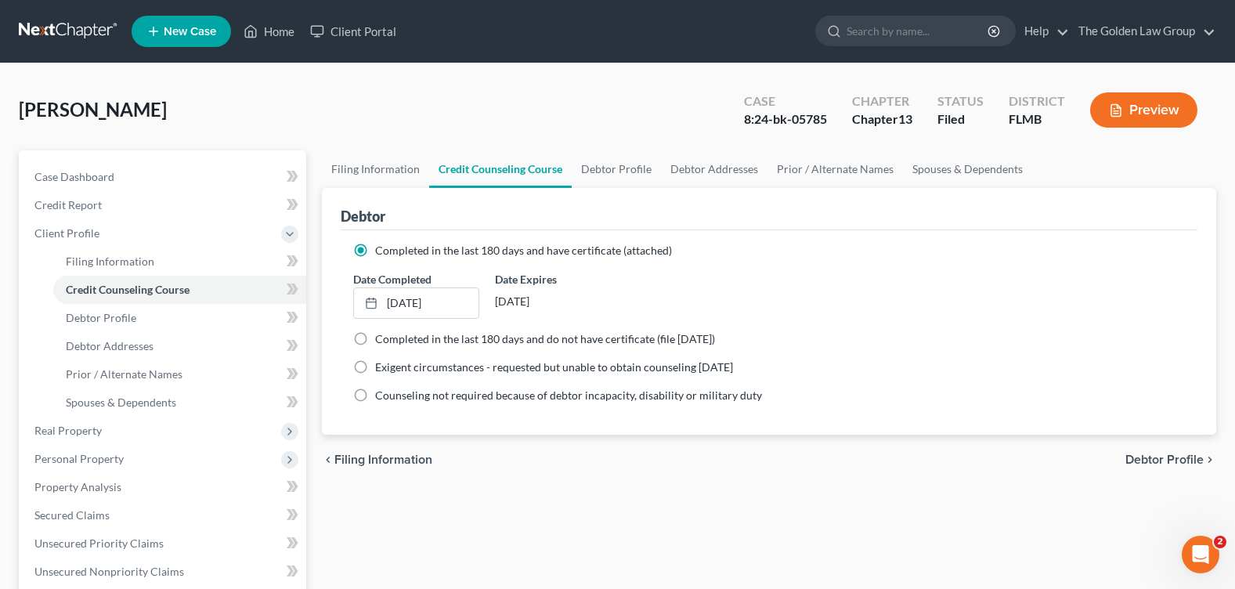
click at [1158, 453] on span "Debtor Profile" at bounding box center [1164, 459] width 78 height 13
select select "0"
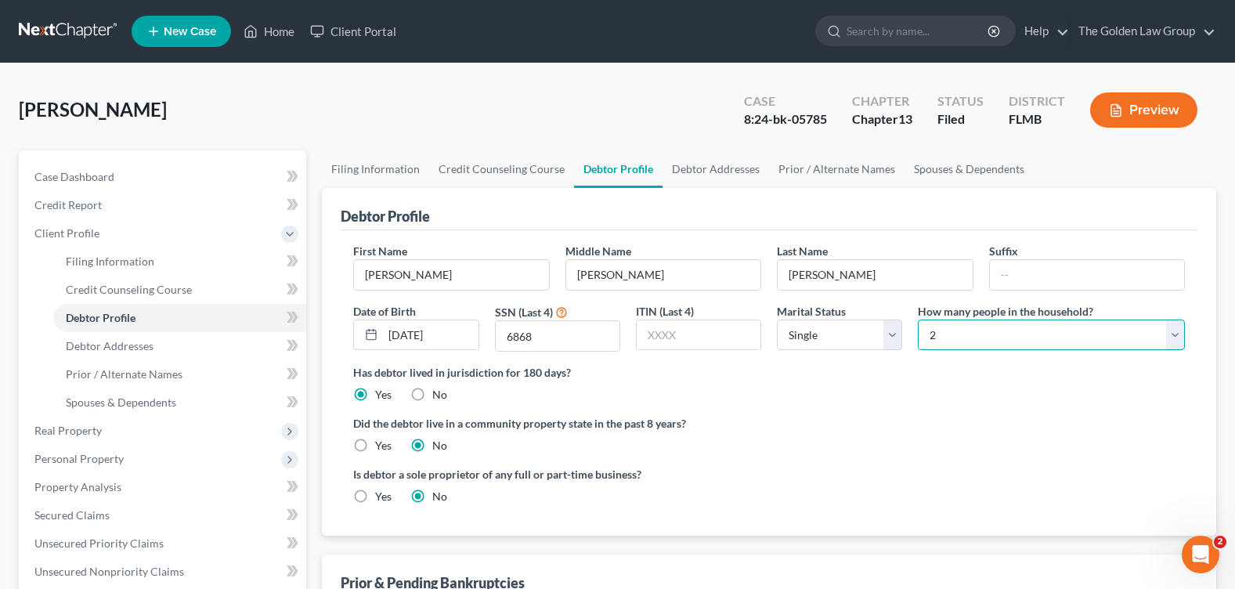
click at [955, 337] on select "Select 1 2 3 4 5 6 7 8 9 10 11 12 13 14 15 16 17 18 19 20" at bounding box center [1050, 334] width 267 height 31
select select "2"
click at [917, 319] on select "Select 1 2 3 4 5 6 7 8 9 10 11 12 13 14 15 16 17 18 19 20" at bounding box center [1050, 334] width 267 height 31
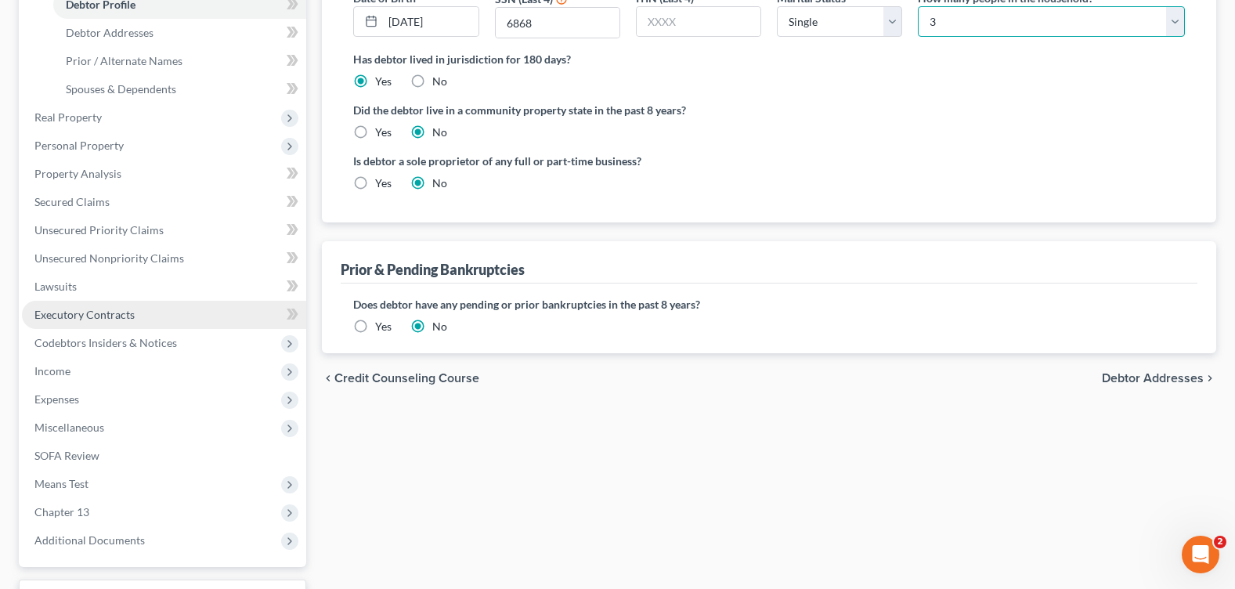
scroll to position [391, 0]
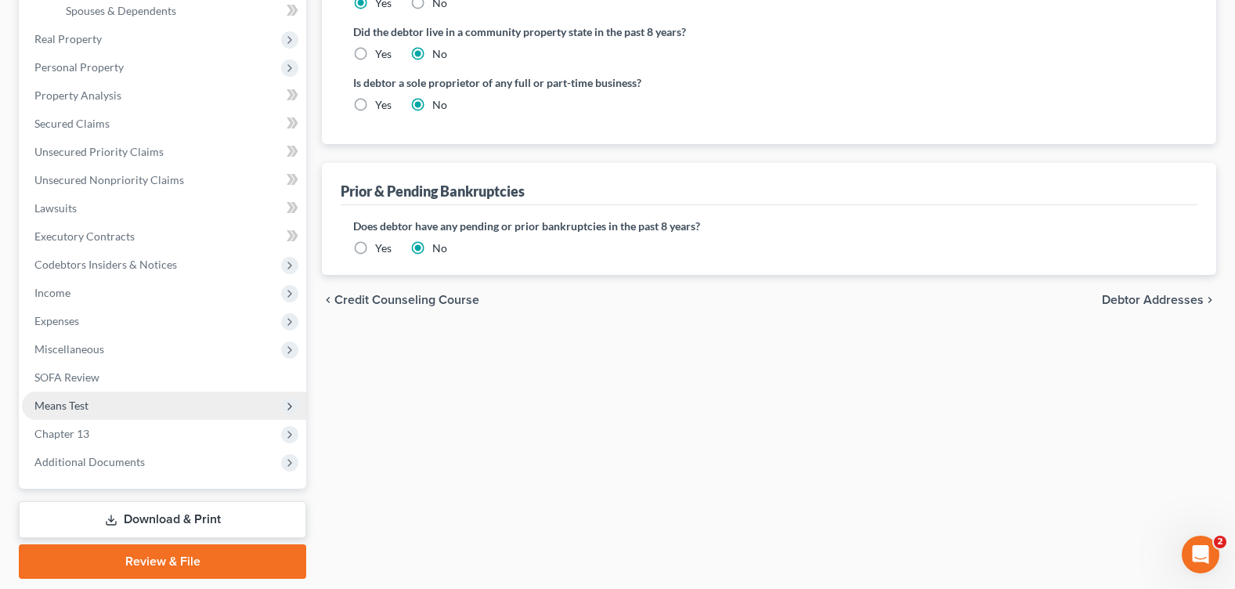
click at [126, 408] on span "Means Test" at bounding box center [164, 405] width 284 height 28
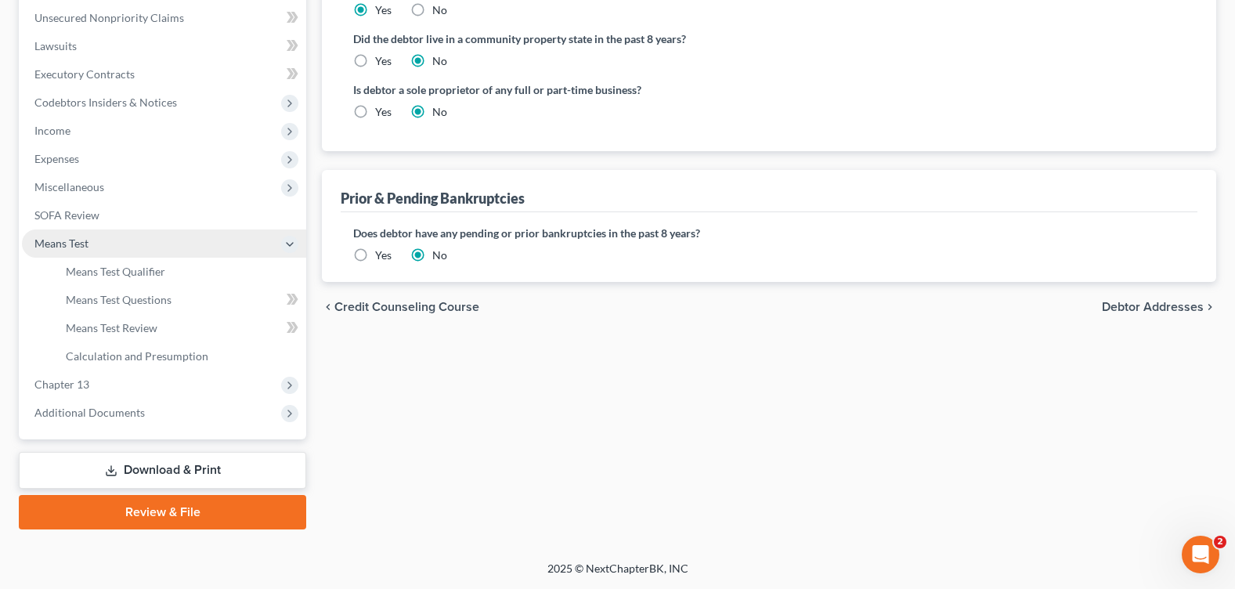
scroll to position [384, 0]
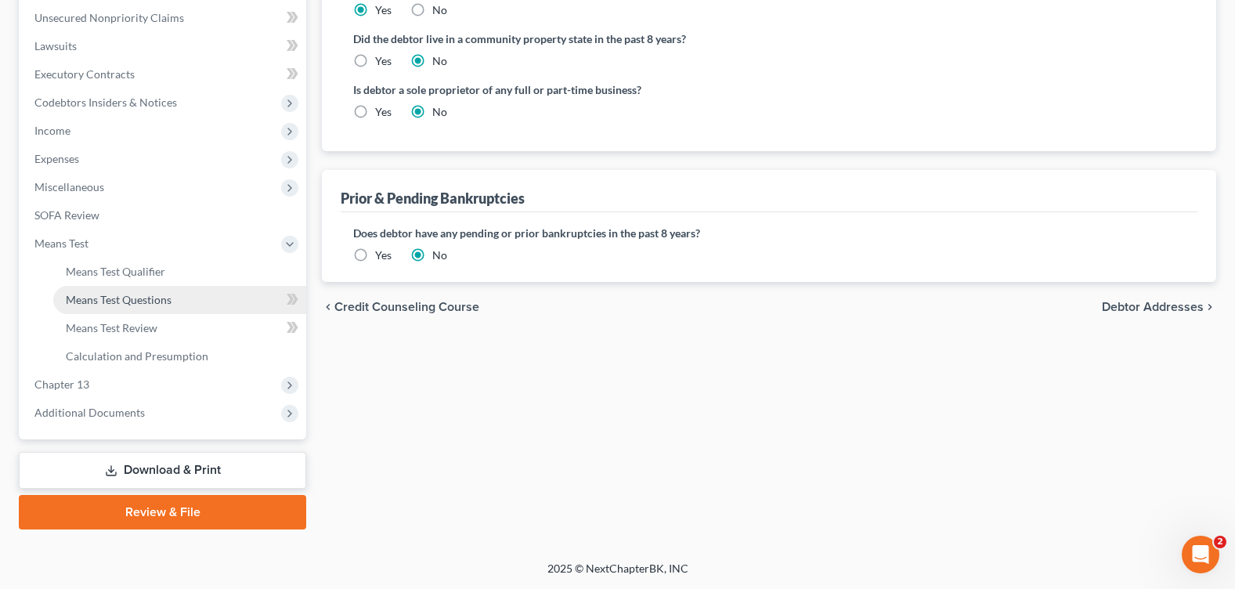
click at [125, 286] on link "Means Test Questions" at bounding box center [179, 300] width 253 height 28
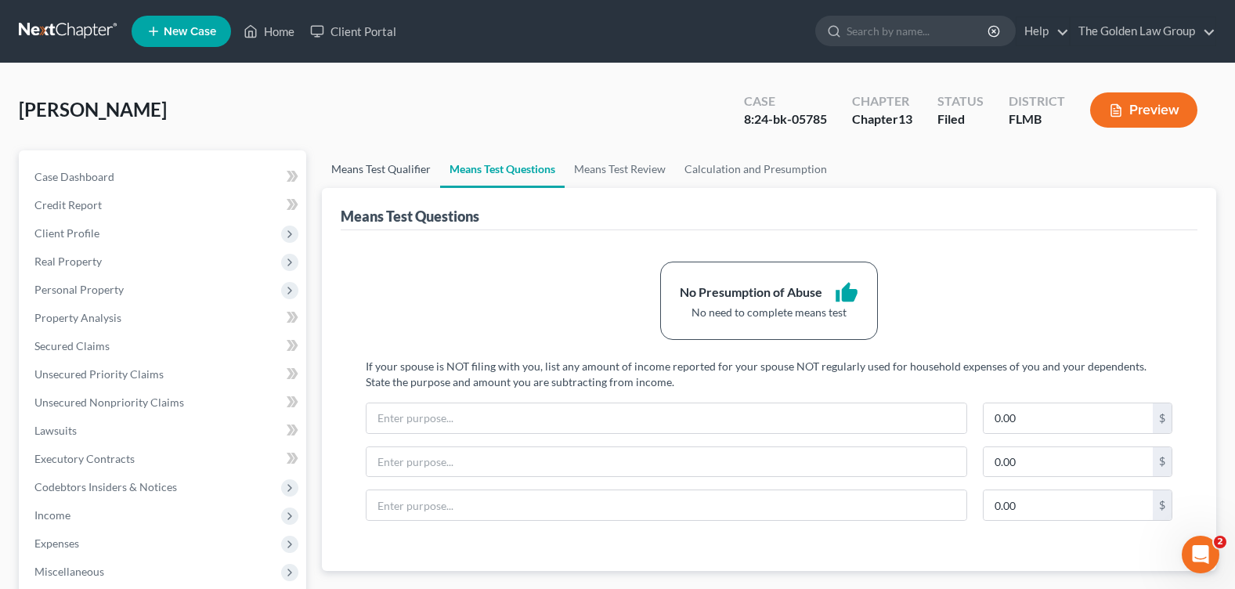
click at [398, 160] on link "Means Test Qualifier" at bounding box center [381, 169] width 118 height 38
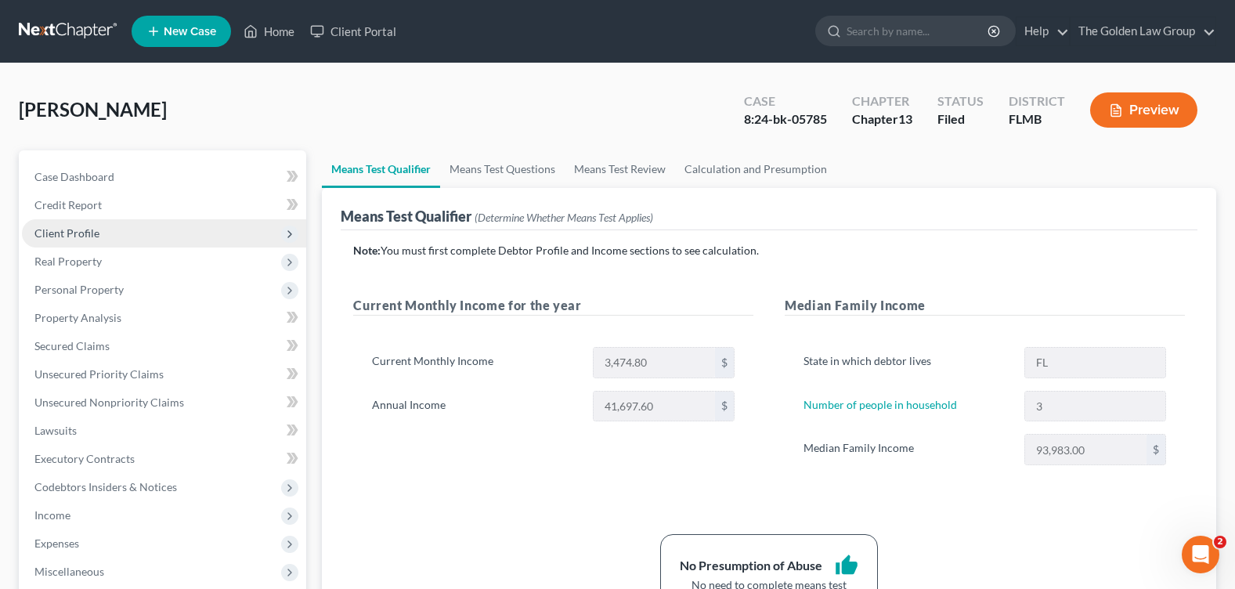
click at [110, 230] on span "Client Profile" at bounding box center [164, 233] width 284 height 28
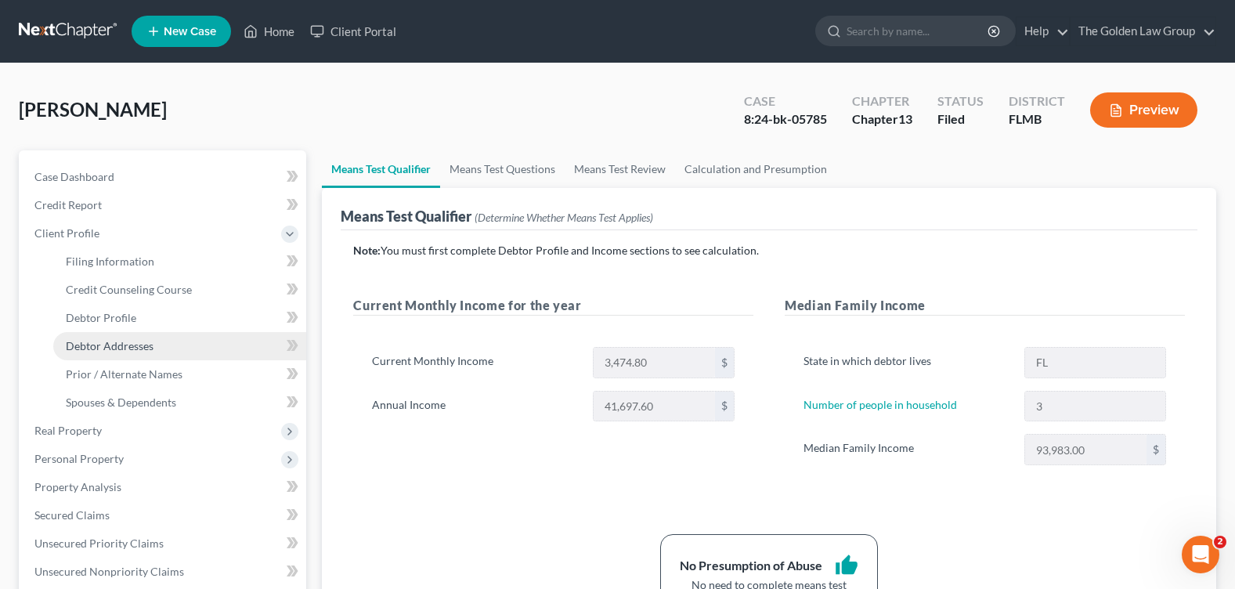
click at [158, 332] on link "Debtor Addresses" at bounding box center [179, 346] width 253 height 28
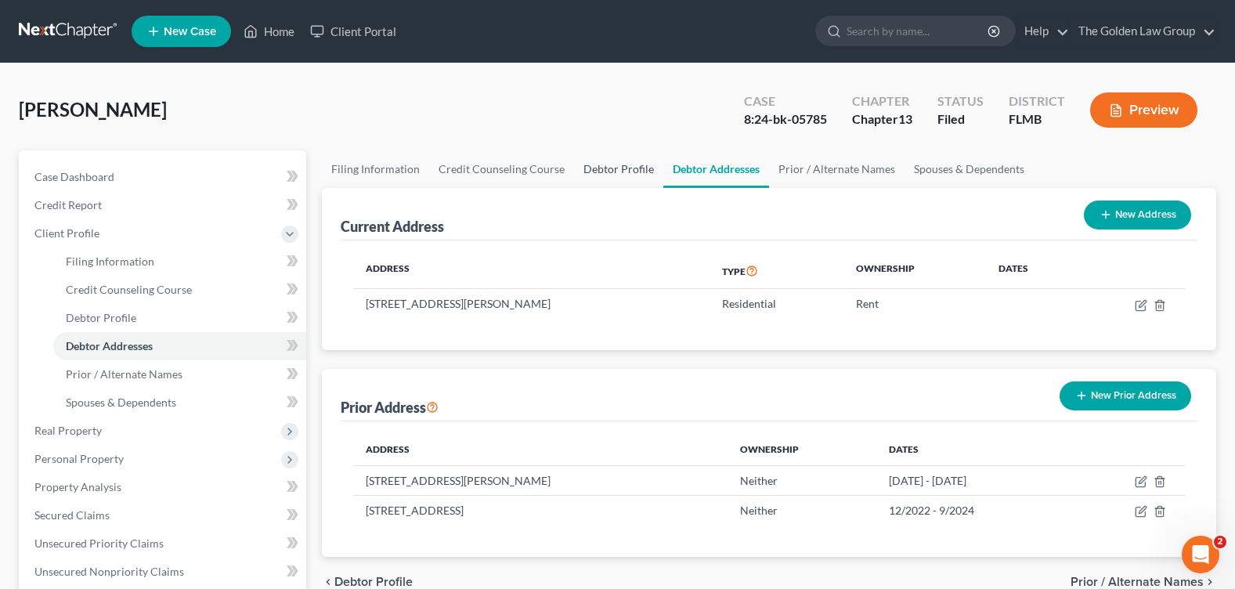
click at [607, 173] on link "Debtor Profile" at bounding box center [618, 169] width 89 height 38
select select "0"
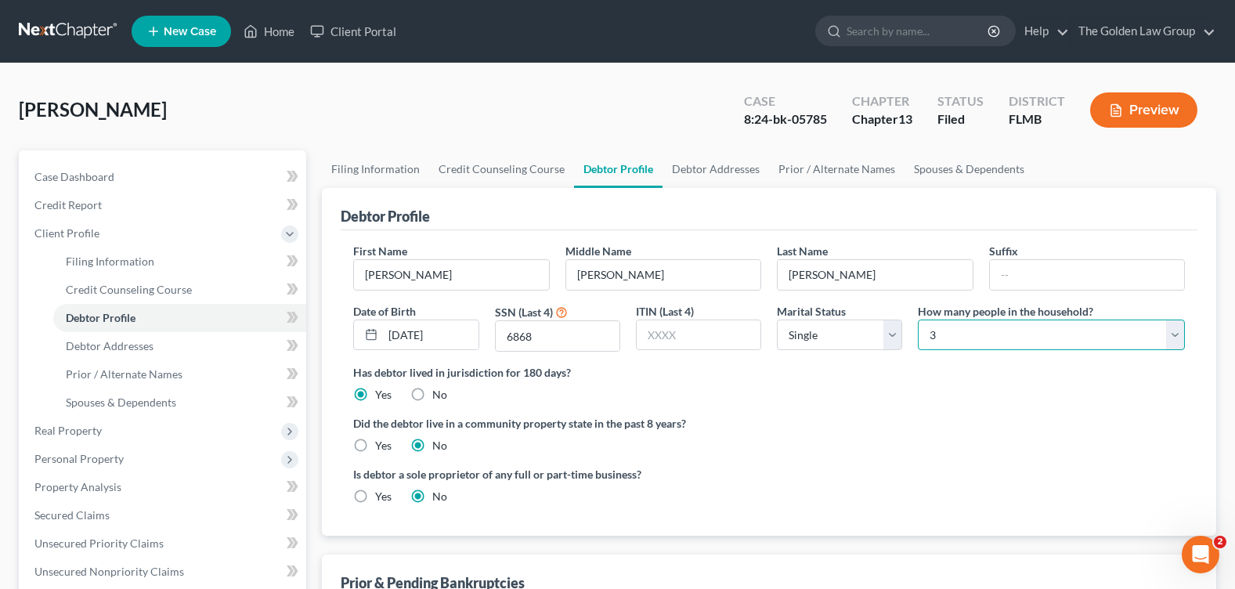
click at [957, 341] on select "Select 1 2 3 4 5 6 7 8 9 10 11 12 13 14 15 16 17 18 19 20" at bounding box center [1050, 334] width 267 height 31
select select "1"
click at [917, 319] on select "Select 1 2 3 4 5 6 7 8 9 10 11 12 13 14 15 16 17 18 19 20" at bounding box center [1050, 334] width 267 height 31
click at [284, 26] on link "Home" at bounding box center [269, 31] width 67 height 28
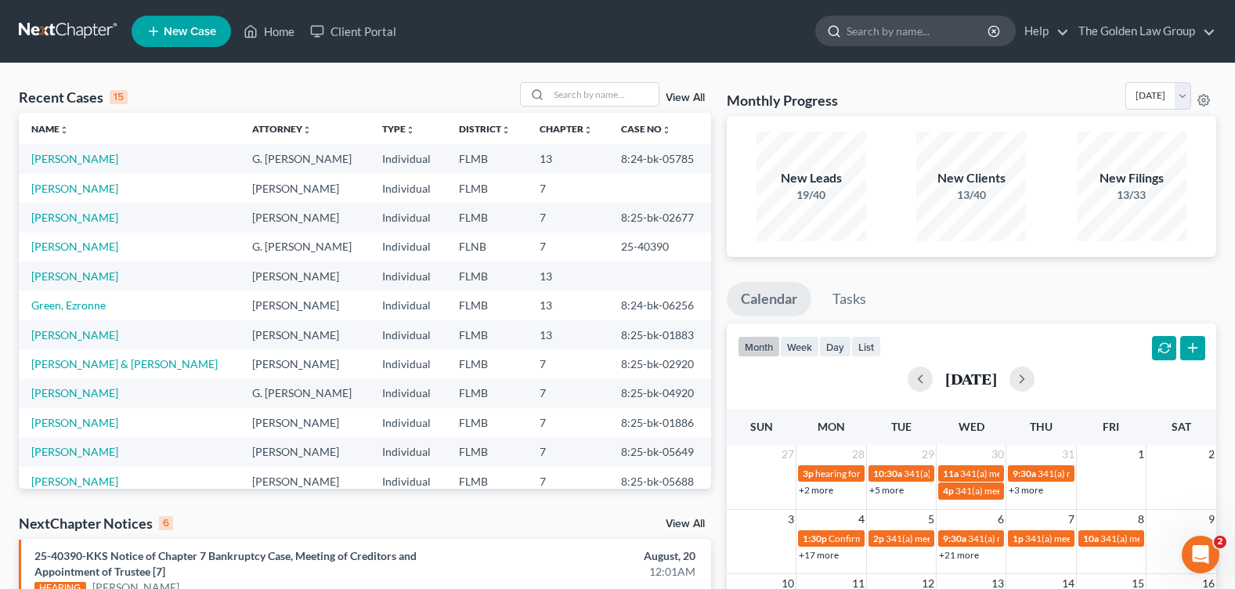
click at [910, 26] on input "search" at bounding box center [917, 30] width 143 height 29
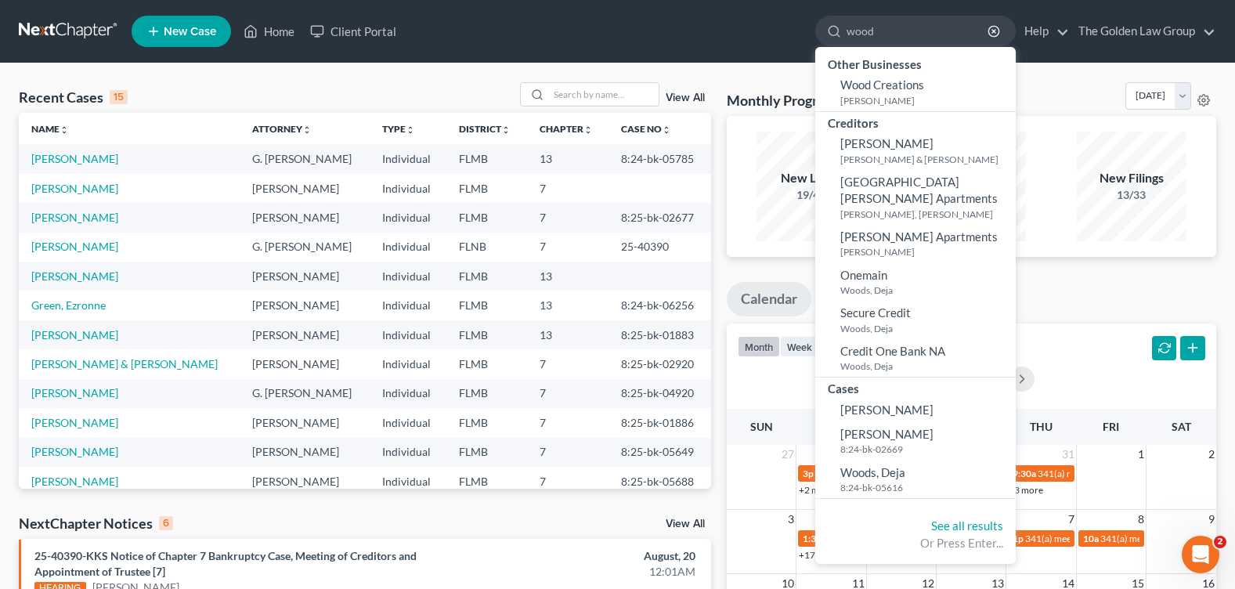
type input "wood"
click at [897, 30] on input "wood" at bounding box center [917, 30] width 143 height 29
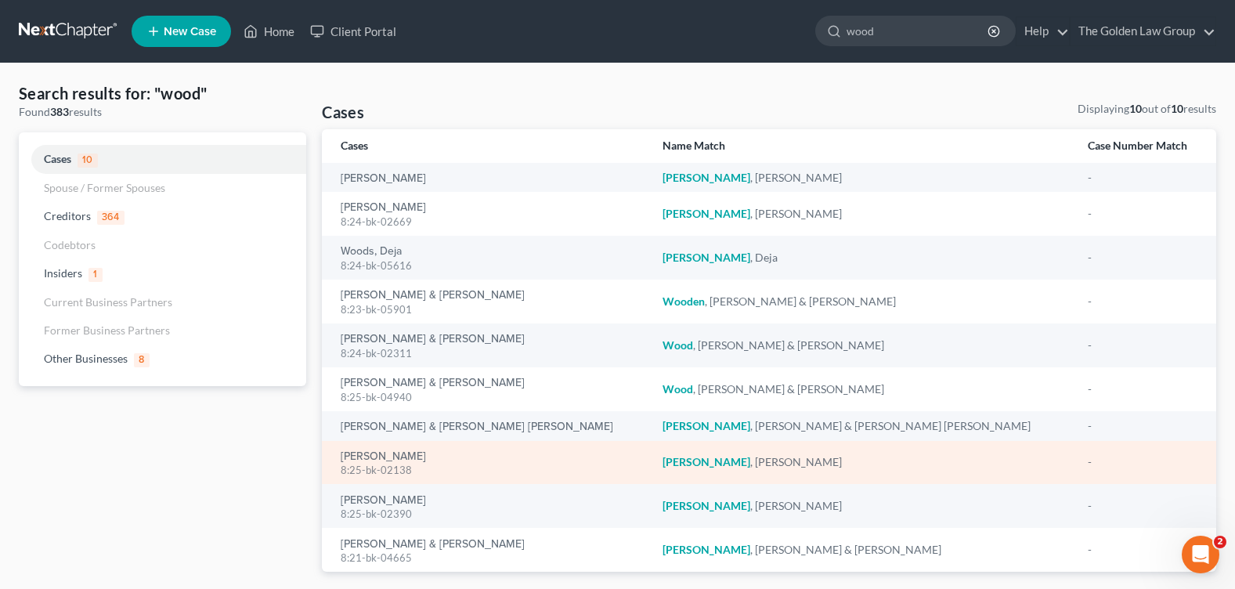
scroll to position [30, 0]
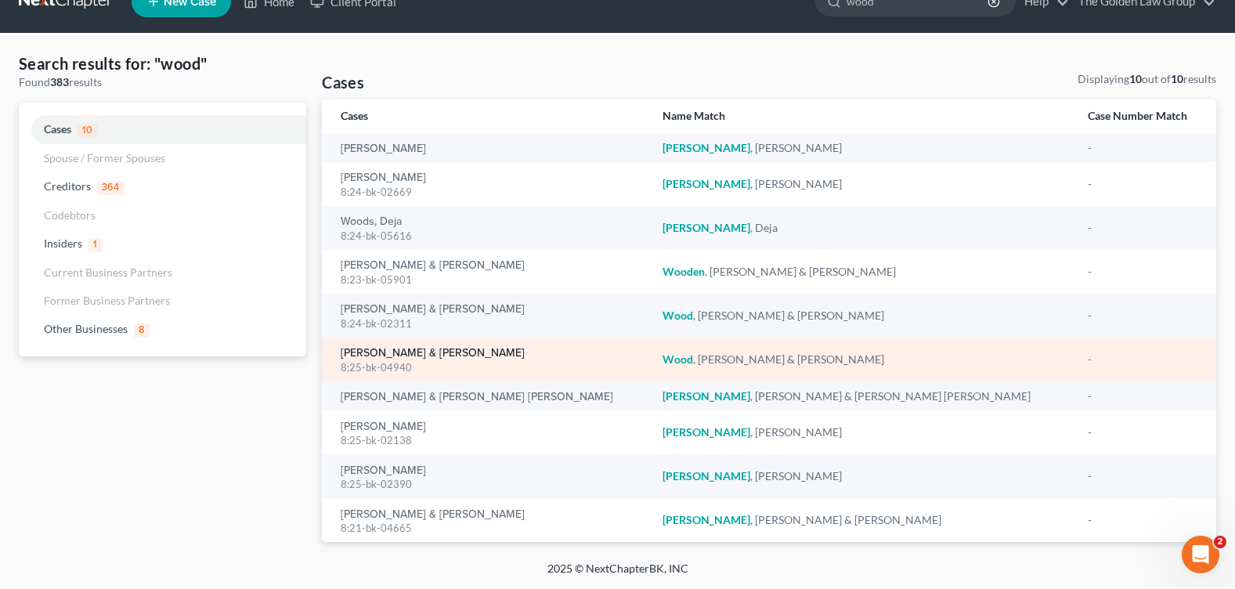
click at [407, 355] on link "[PERSON_NAME] & [PERSON_NAME]" at bounding box center [433, 353] width 184 height 11
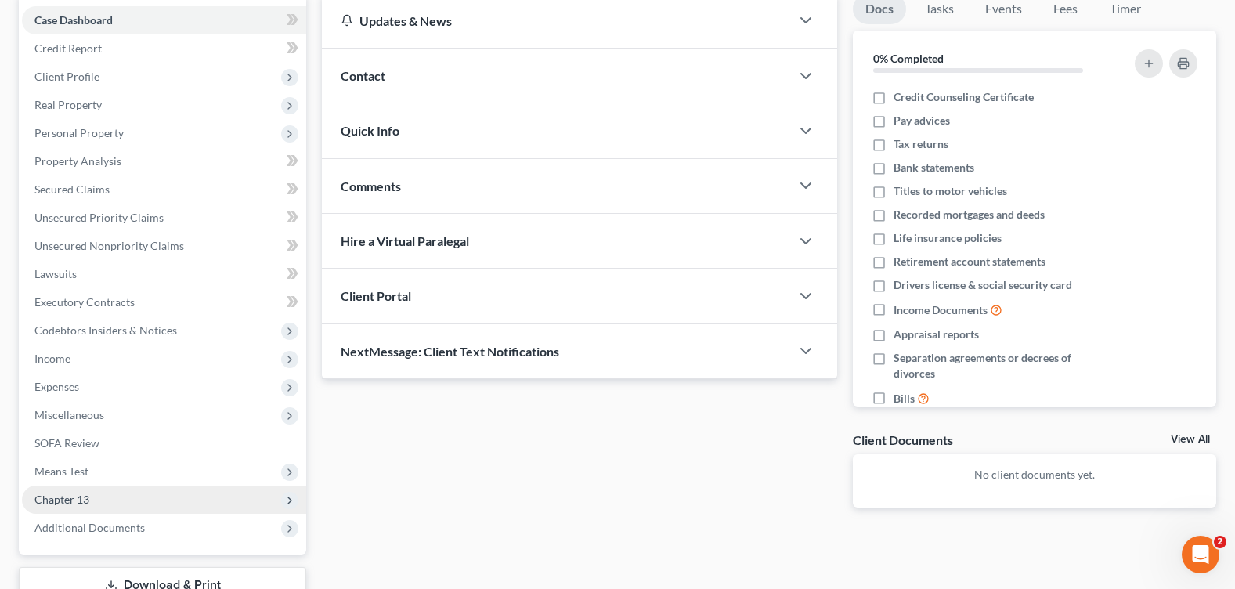
scroll to position [272, 0]
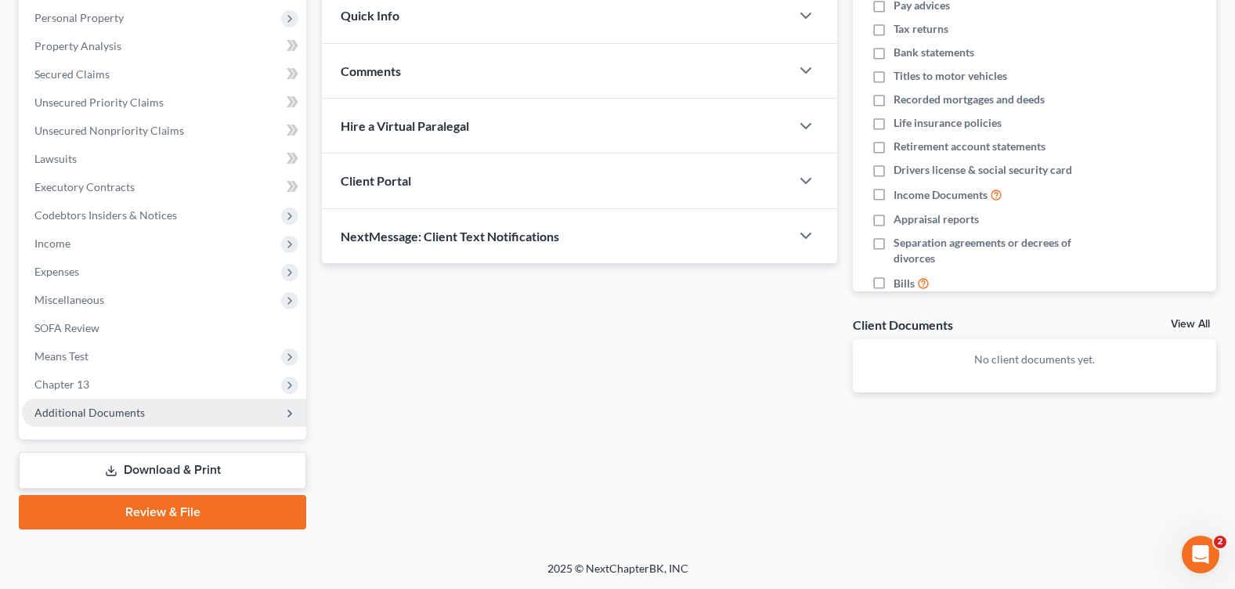
click at [93, 416] on span "Additional Documents" at bounding box center [89, 412] width 110 height 13
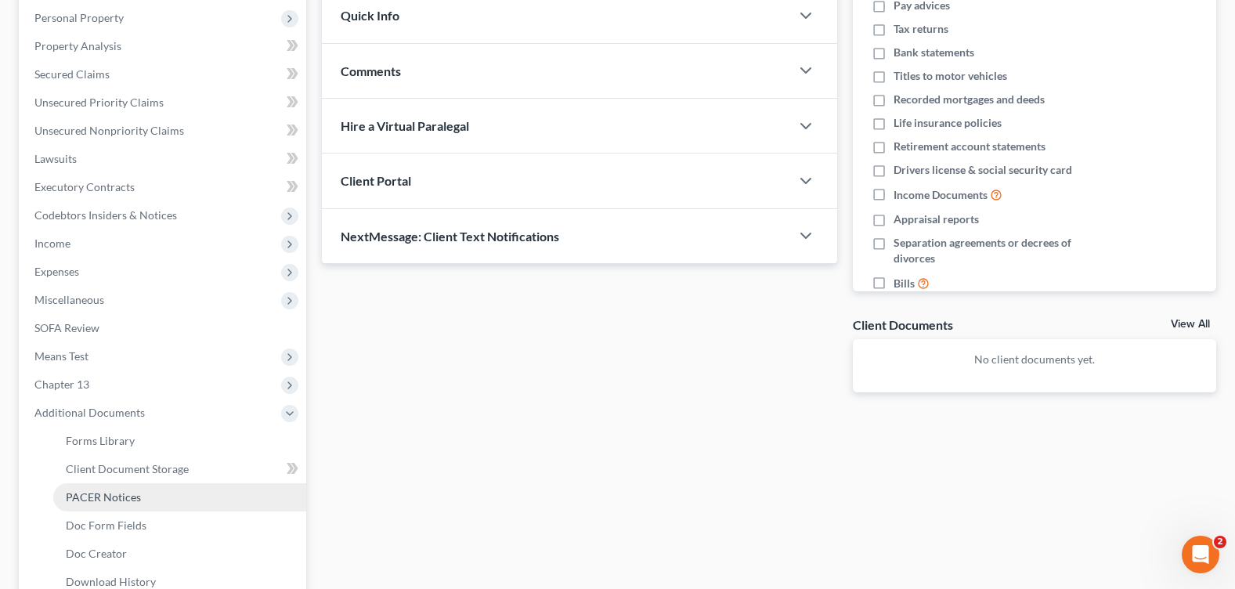
click at [125, 498] on span "PACER Notices" at bounding box center [103, 496] width 75 height 13
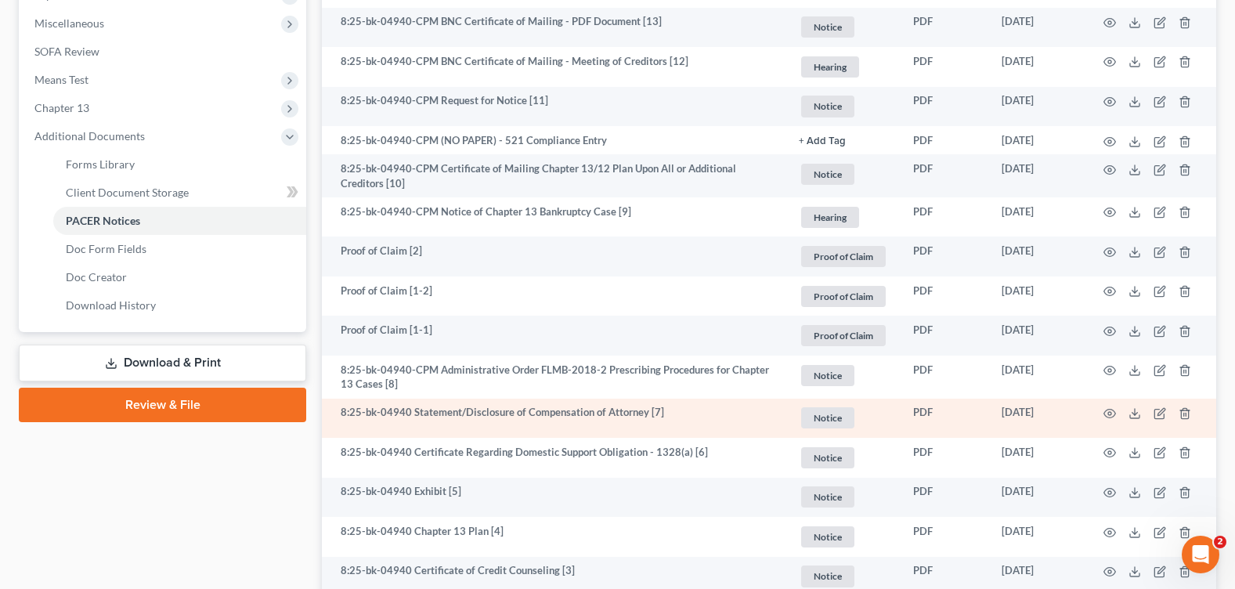
scroll to position [745, 0]
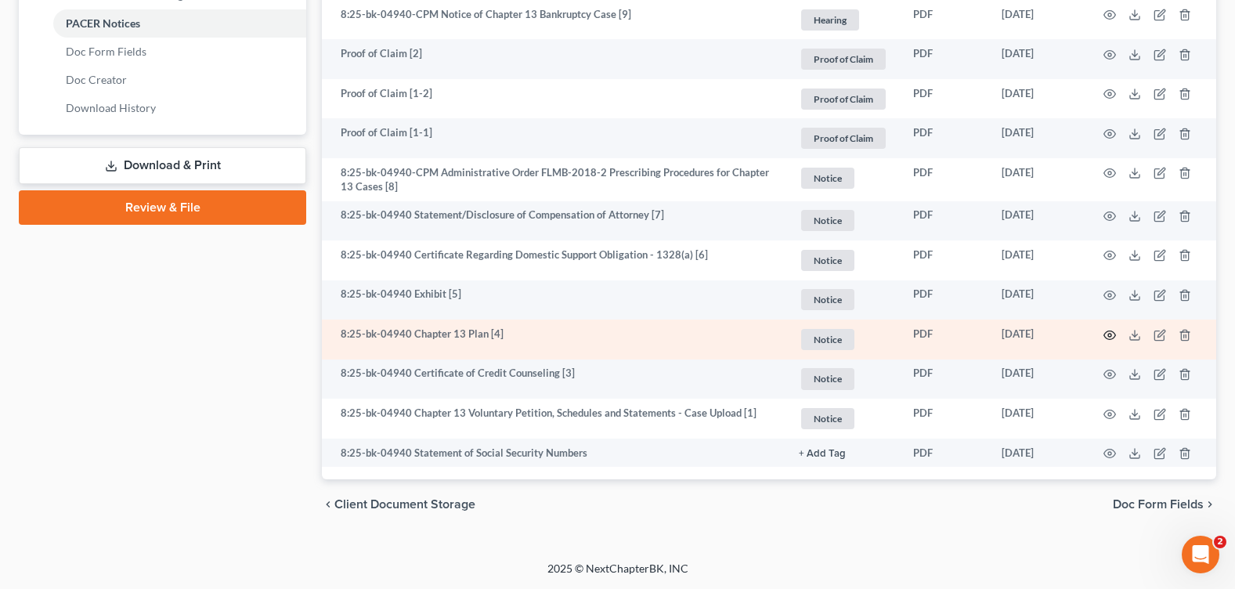
click at [1107, 333] on icon "button" at bounding box center [1109, 335] width 13 height 13
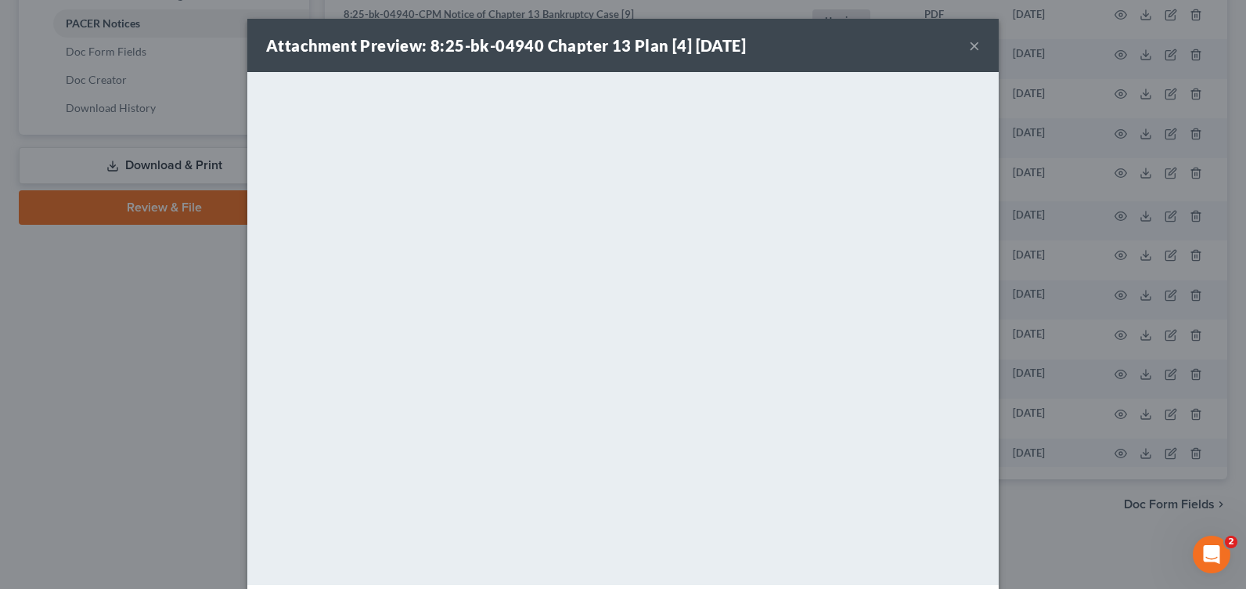
drag, startPoint x: 969, startPoint y: 46, endPoint x: 827, endPoint y: 20, distance: 144.8
click at [969, 46] on button "×" at bounding box center [974, 45] width 11 height 19
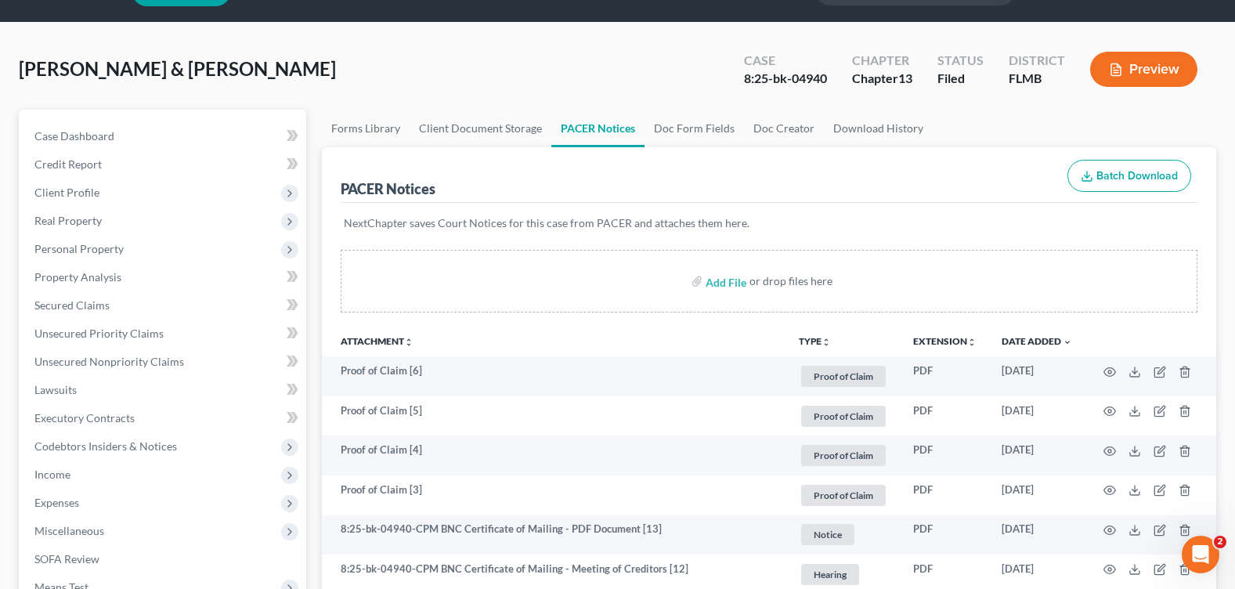
scroll to position [0, 0]
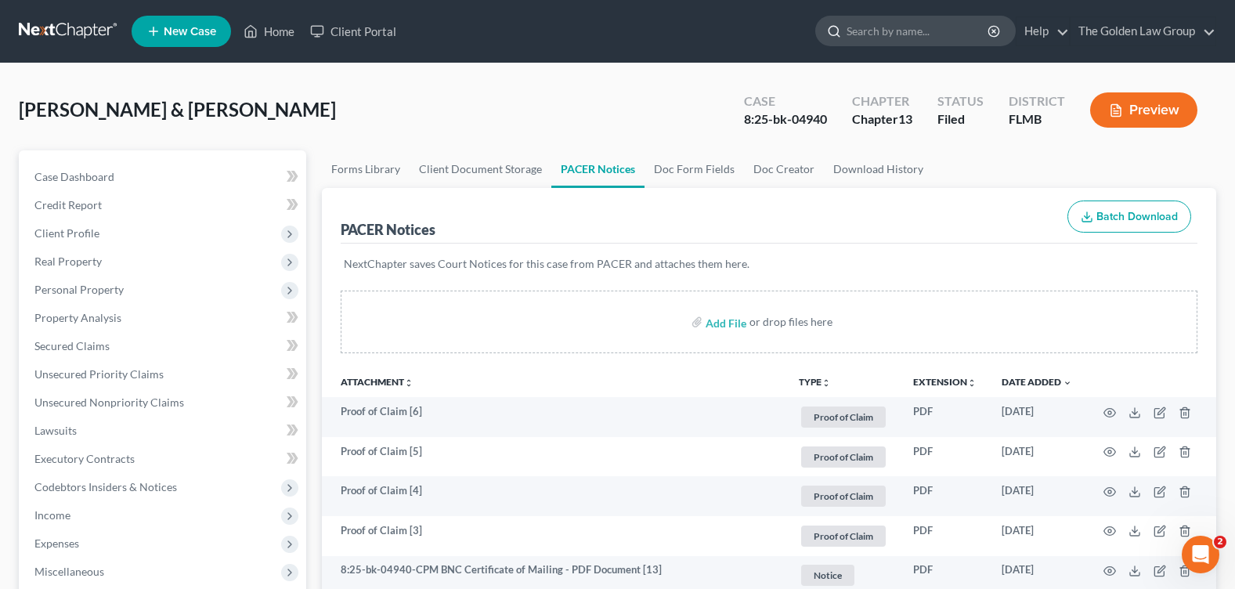
click at [889, 29] on input "search" at bounding box center [917, 30] width 143 height 29
type input "[PERSON_NAME]"
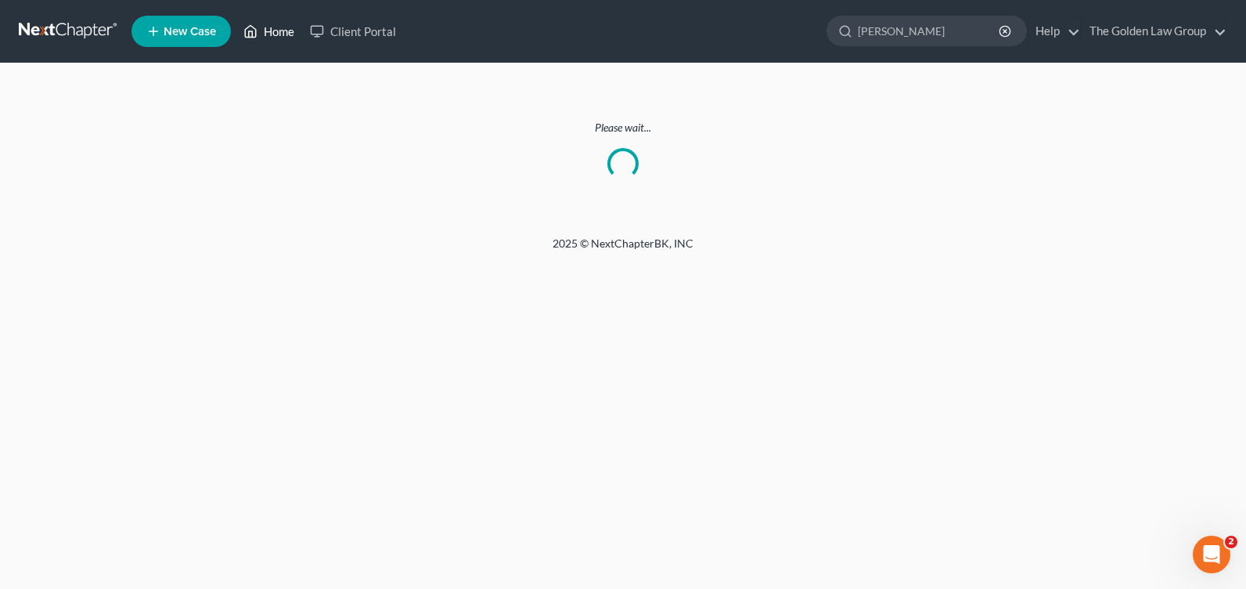
click at [276, 35] on link "Home" at bounding box center [269, 31] width 67 height 28
